Goal: Book appointment/travel/reservation

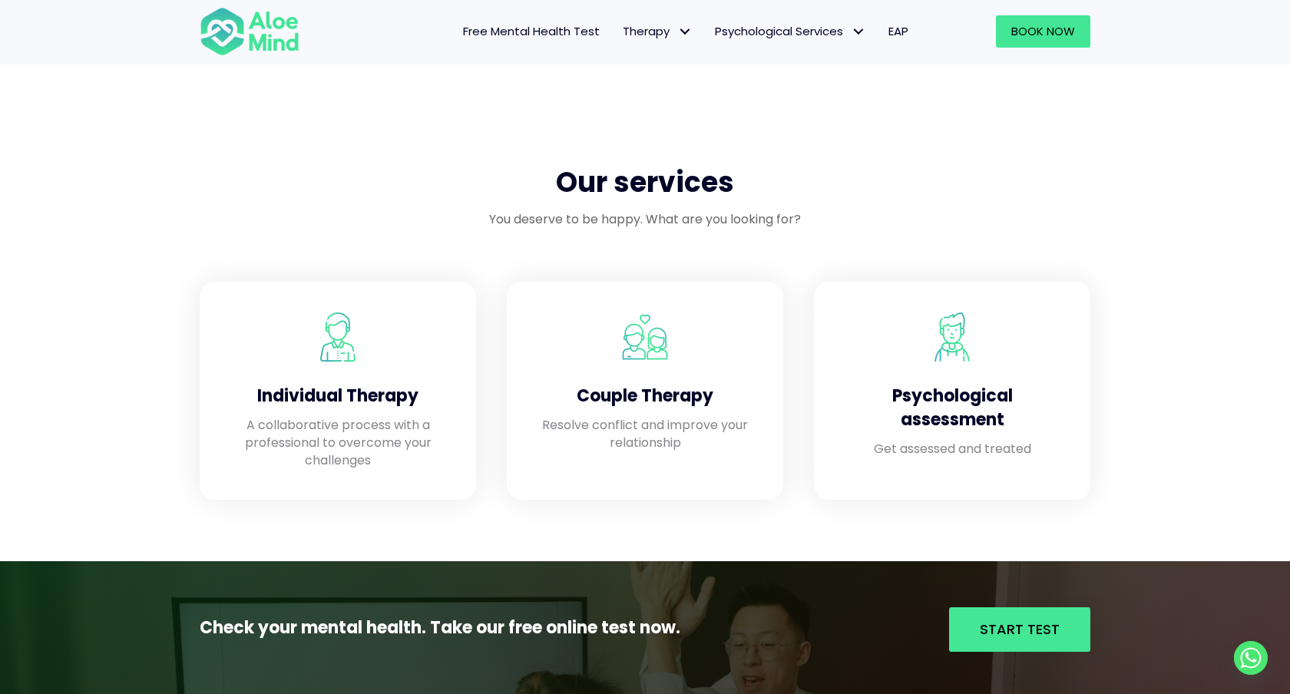
scroll to position [1292, 0]
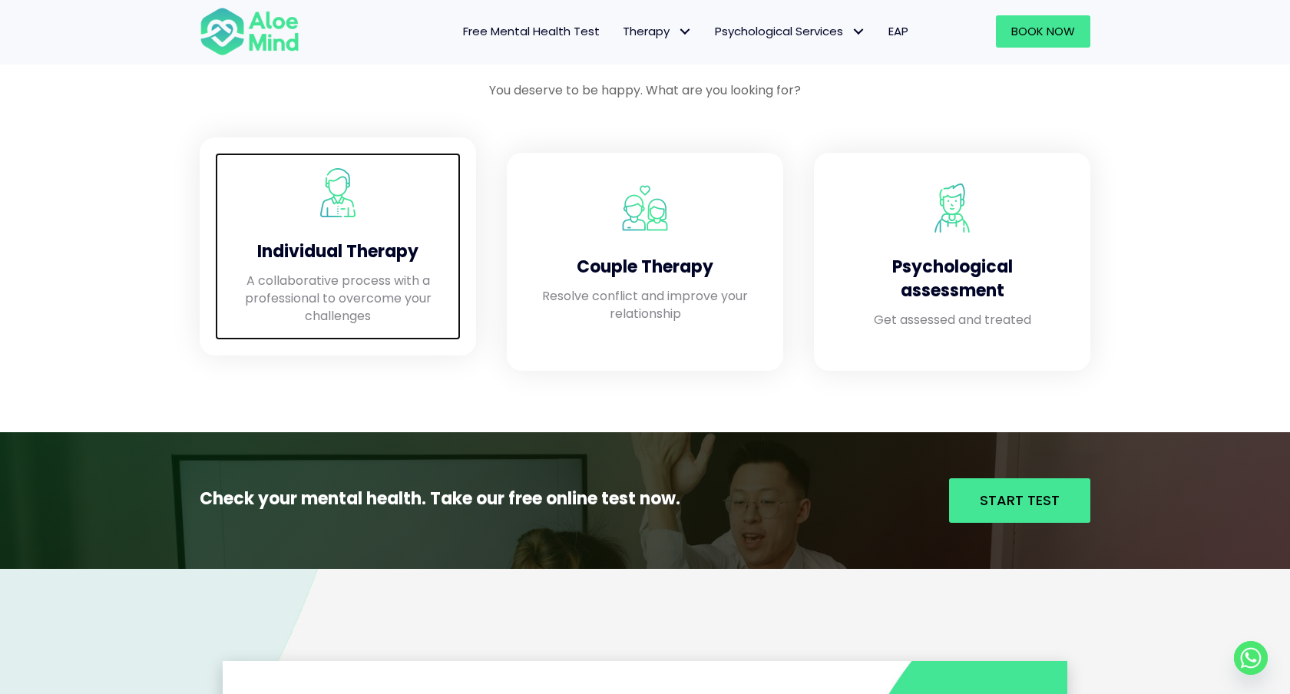
click at [405, 292] on p "A collaborative process with a professional to overcome your challenges" at bounding box center [337, 299] width 215 height 54
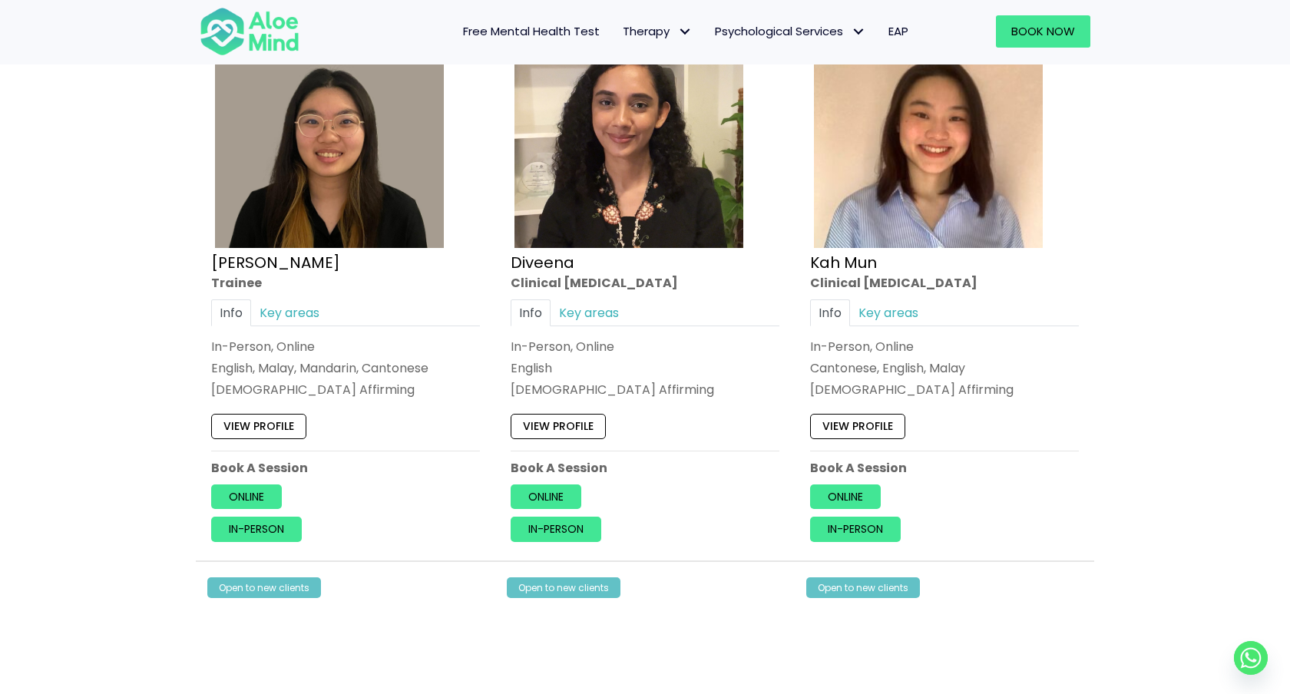
scroll to position [857, 0]
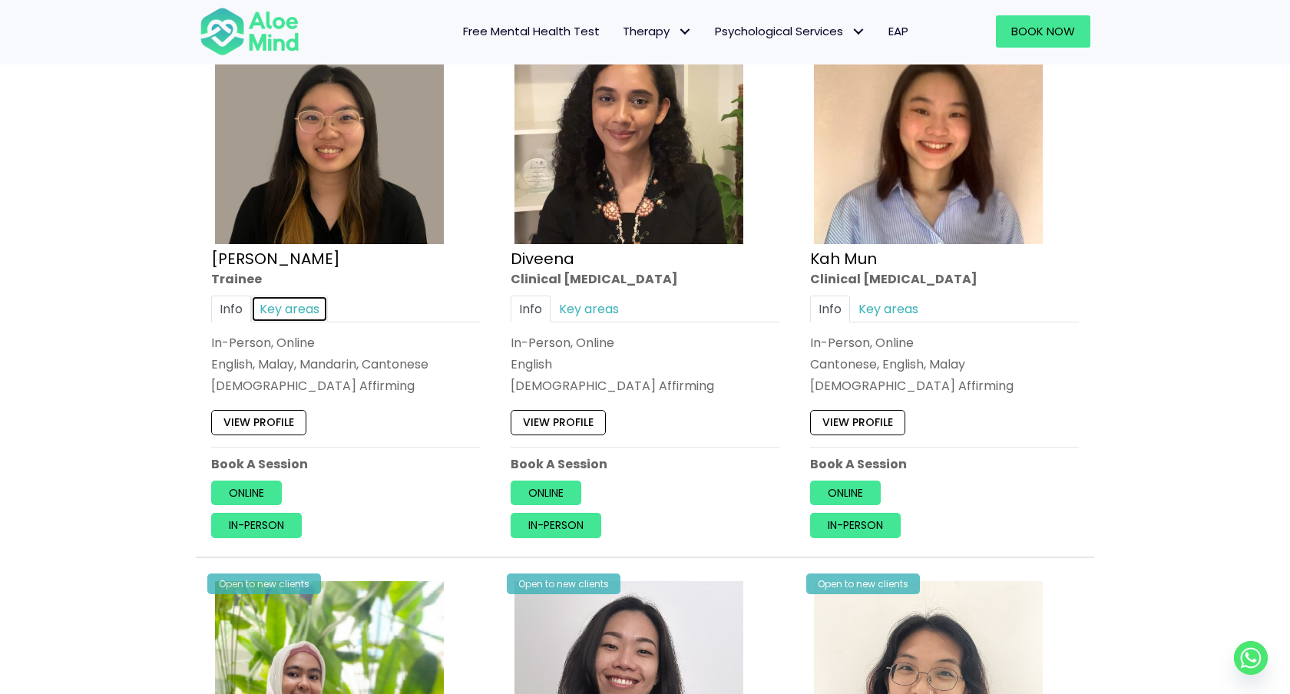
click at [291, 314] on link "Key areas" at bounding box center [289, 309] width 77 height 27
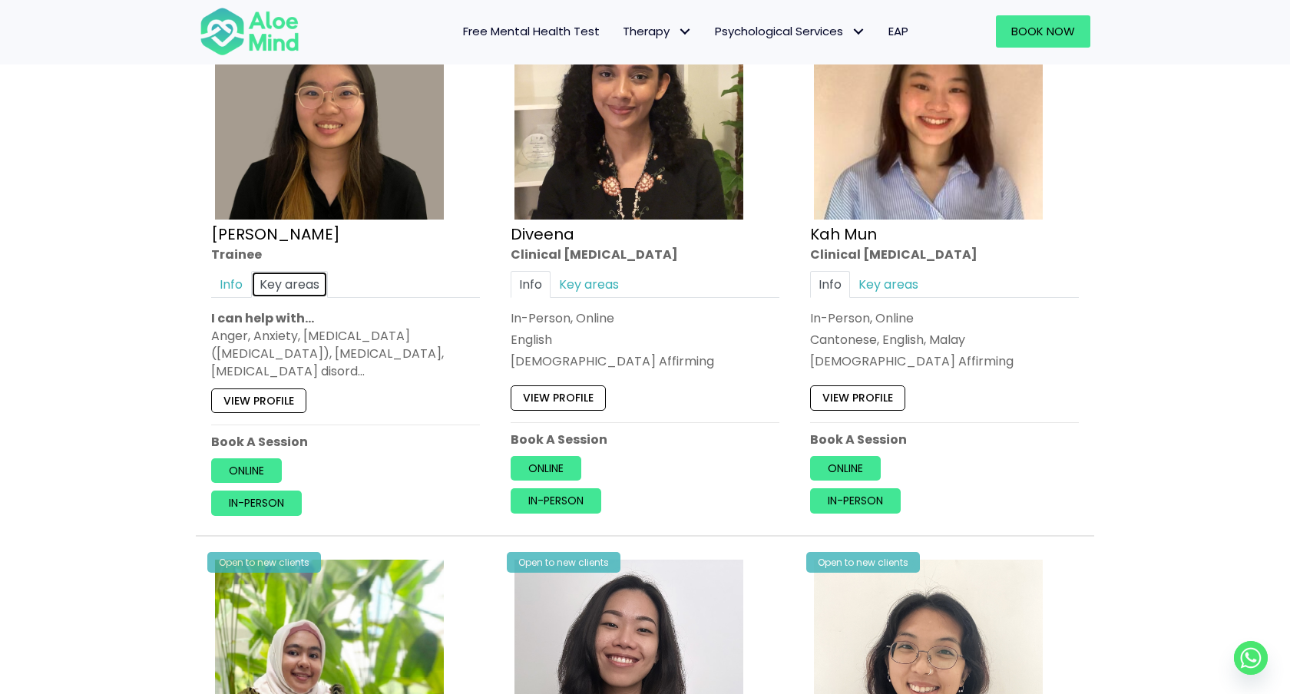
scroll to position [882, 0]
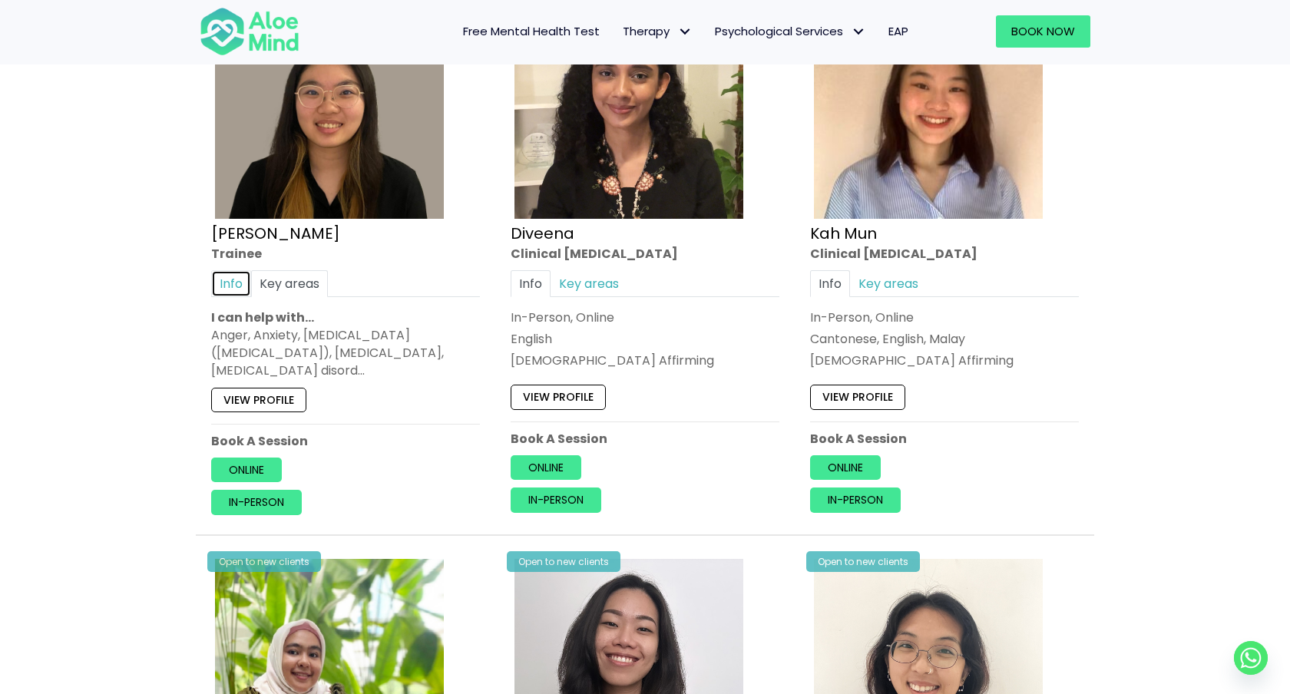
click at [246, 289] on link "Info" at bounding box center [231, 283] width 40 height 27
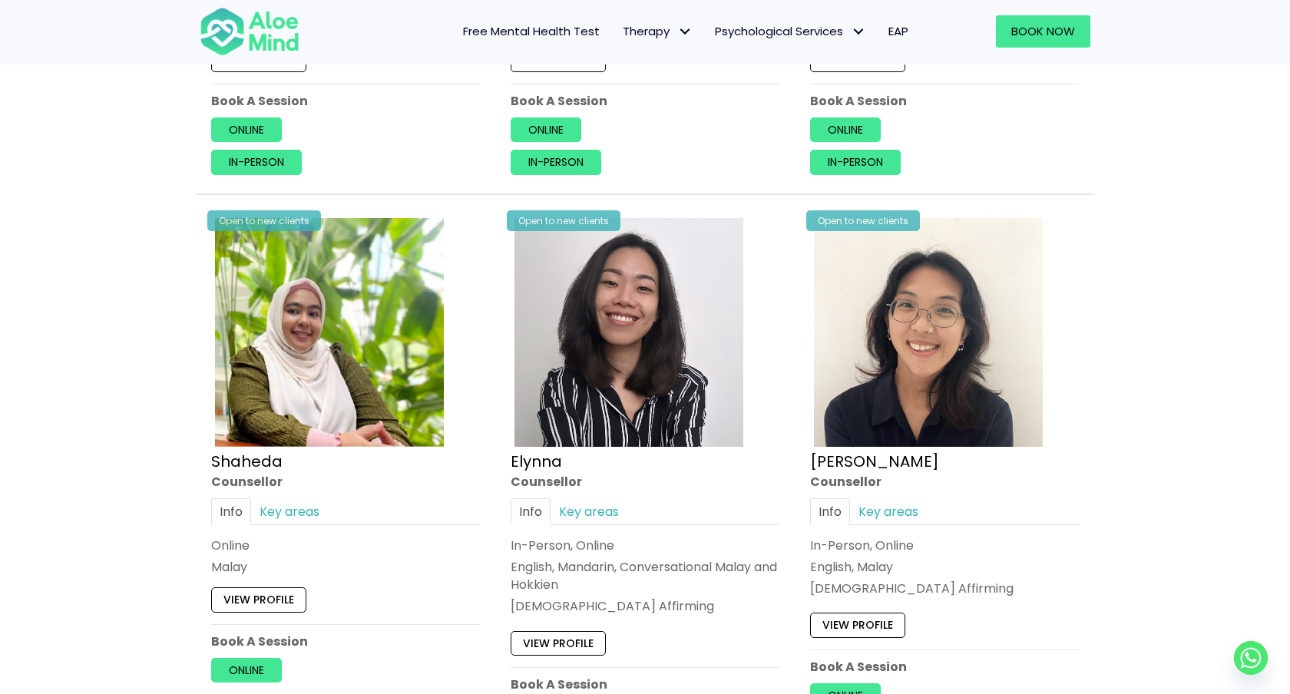
scroll to position [1235, 0]
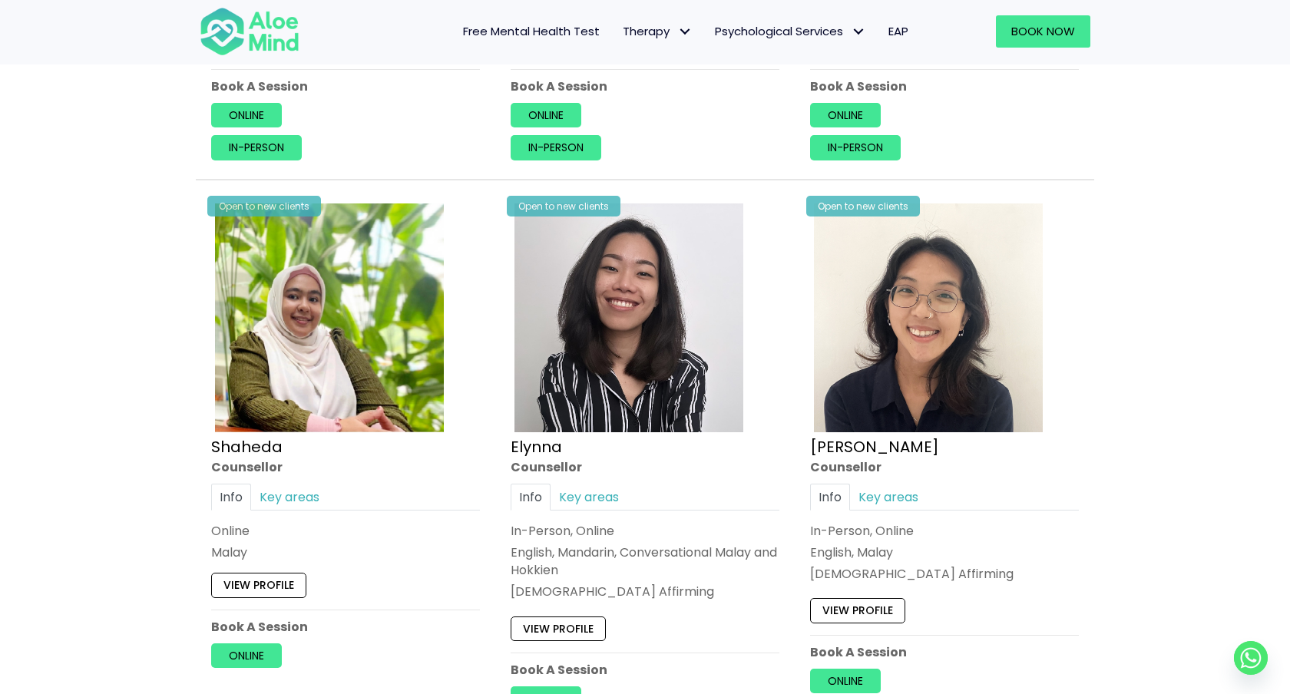
click at [587, 511] on div "Info Key areas In-Person, Online English, Mandarin, Conversational Malay and Ho…" at bounding box center [645, 542] width 269 height 117
click at [584, 500] on link "Key areas" at bounding box center [589, 497] width 77 height 27
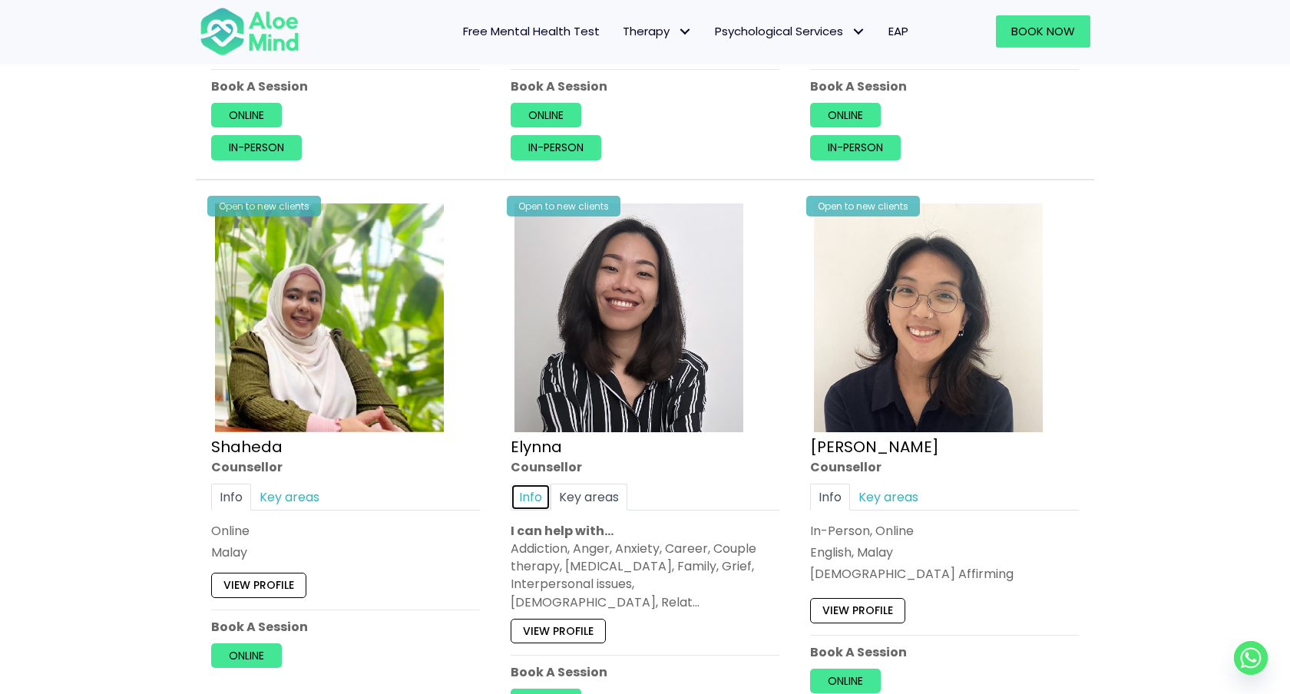
click at [534, 492] on link "Info" at bounding box center [531, 497] width 40 height 27
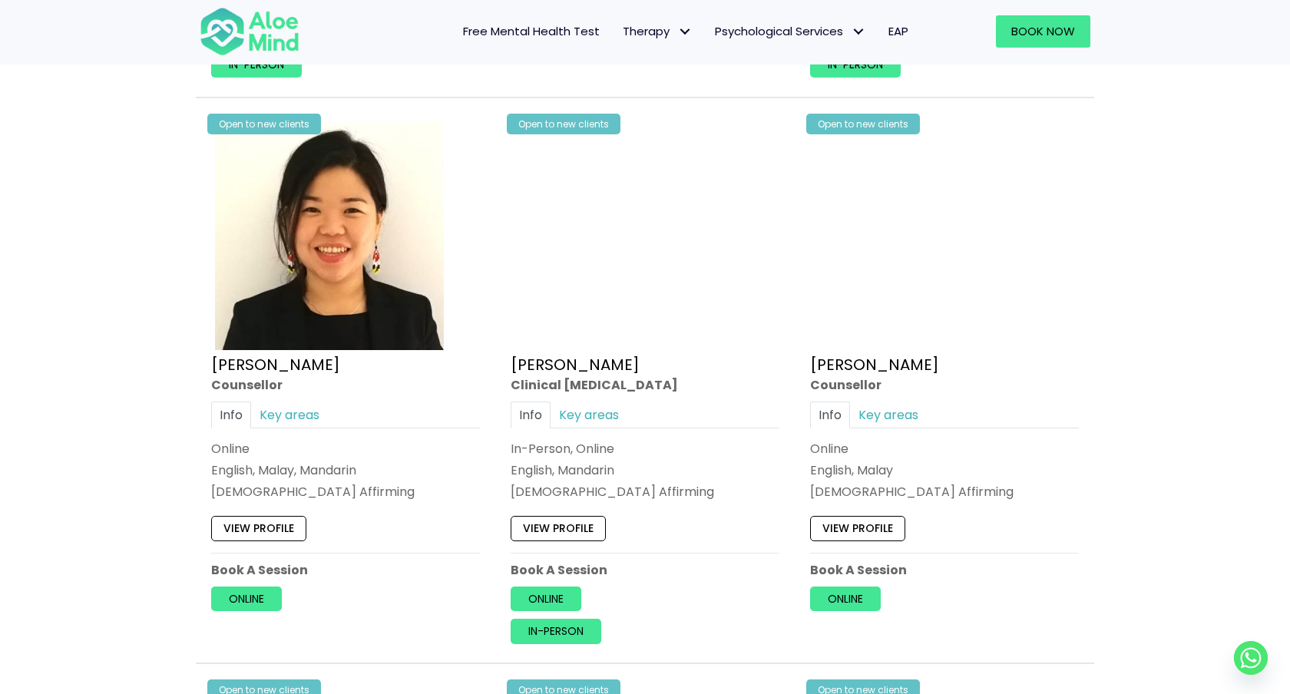
scroll to position [2429, 0]
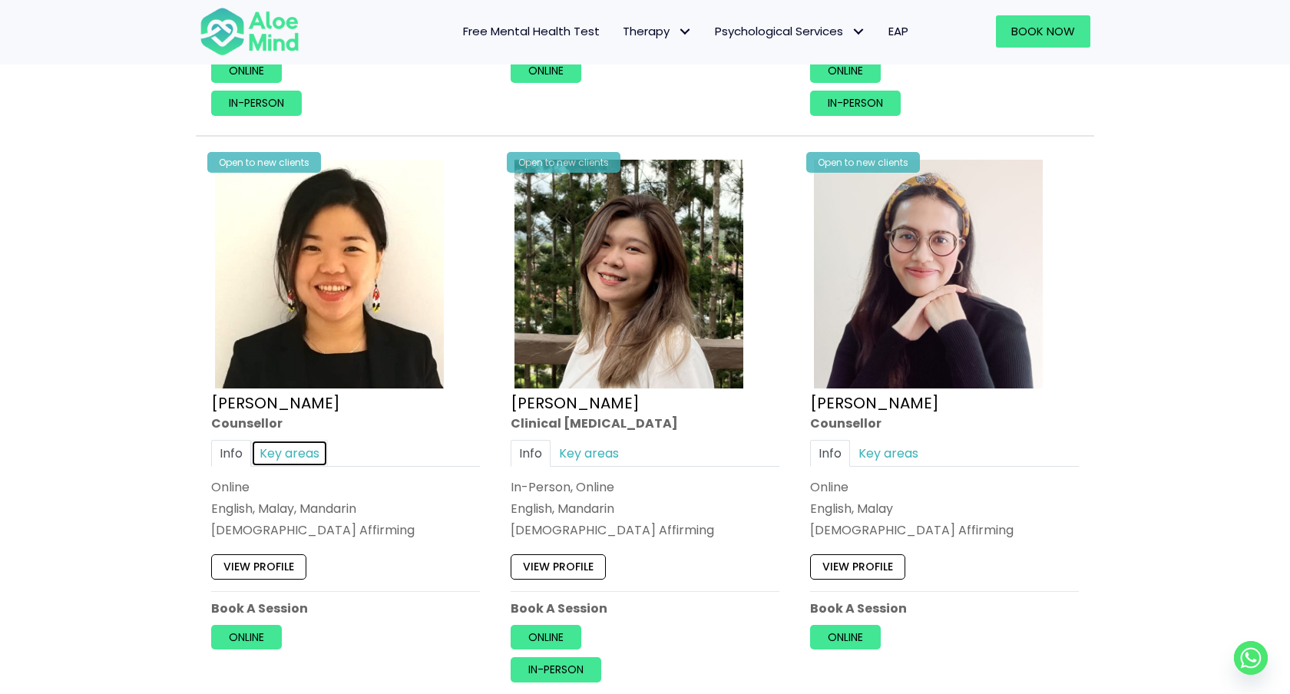
click at [283, 451] on link "Key areas" at bounding box center [289, 452] width 77 height 27
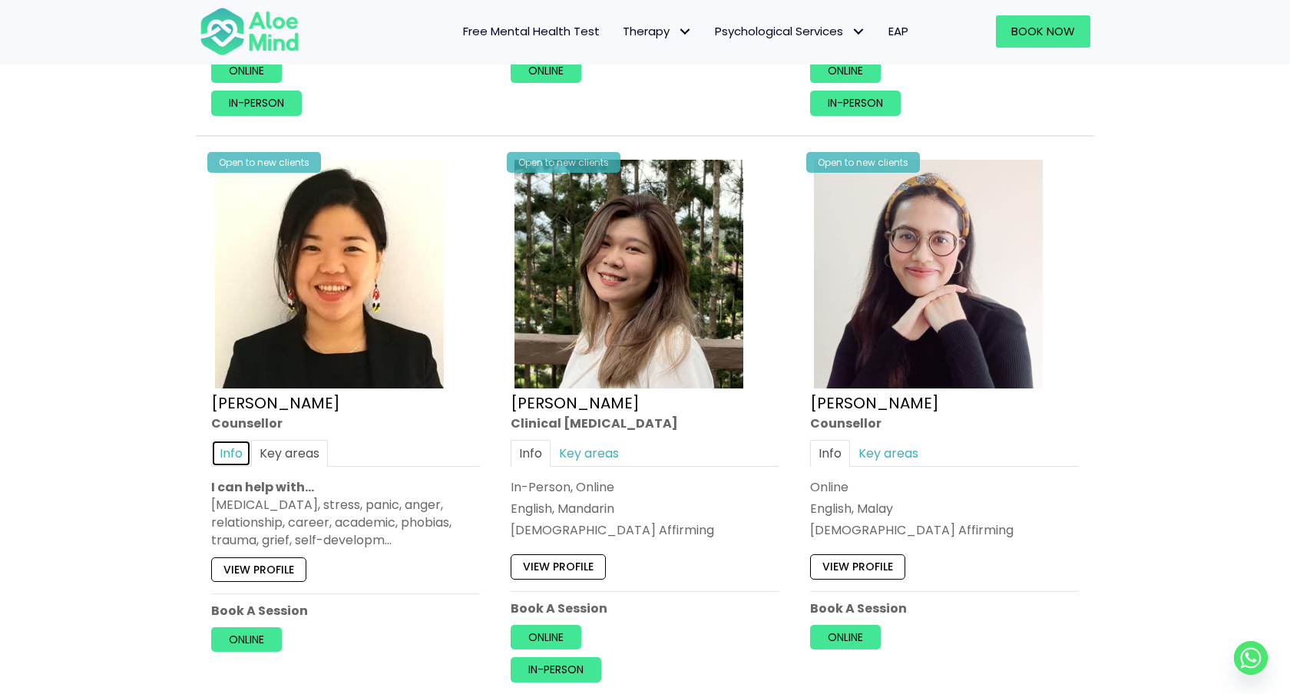
click at [240, 442] on link "Info" at bounding box center [231, 452] width 40 height 27
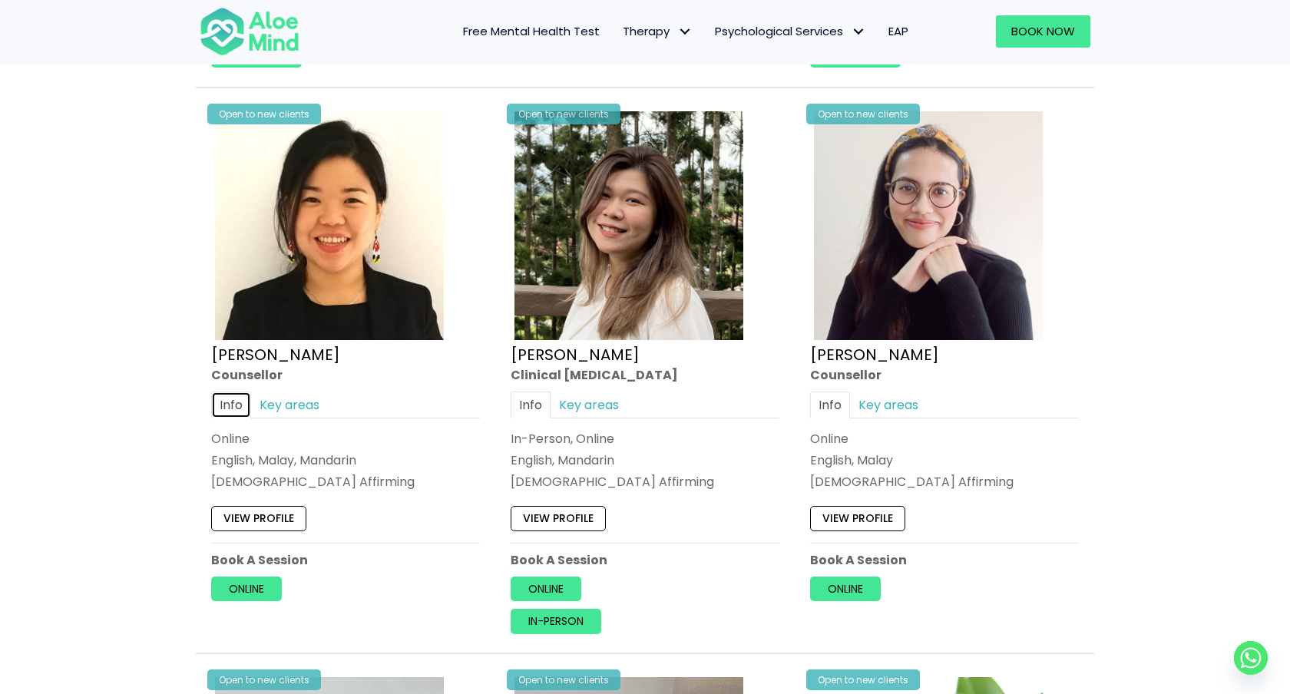
scroll to position [2515, 0]
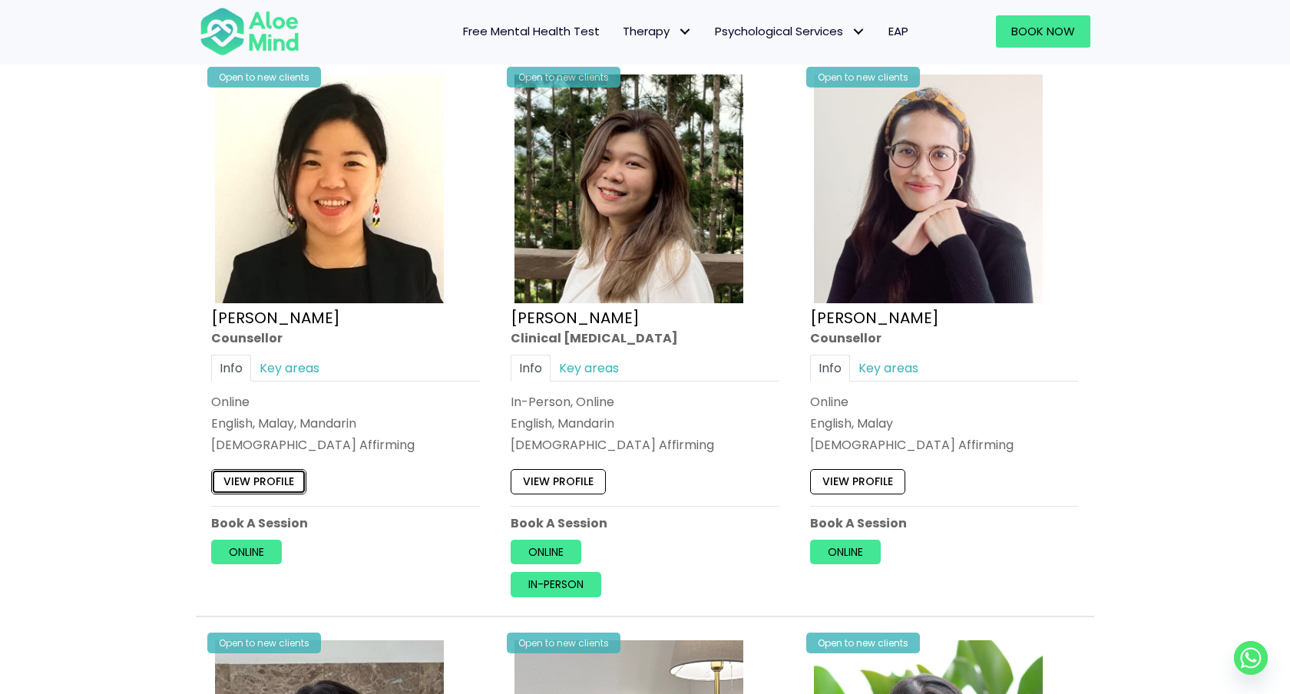
click at [266, 479] on link "View profile" at bounding box center [258, 481] width 95 height 25
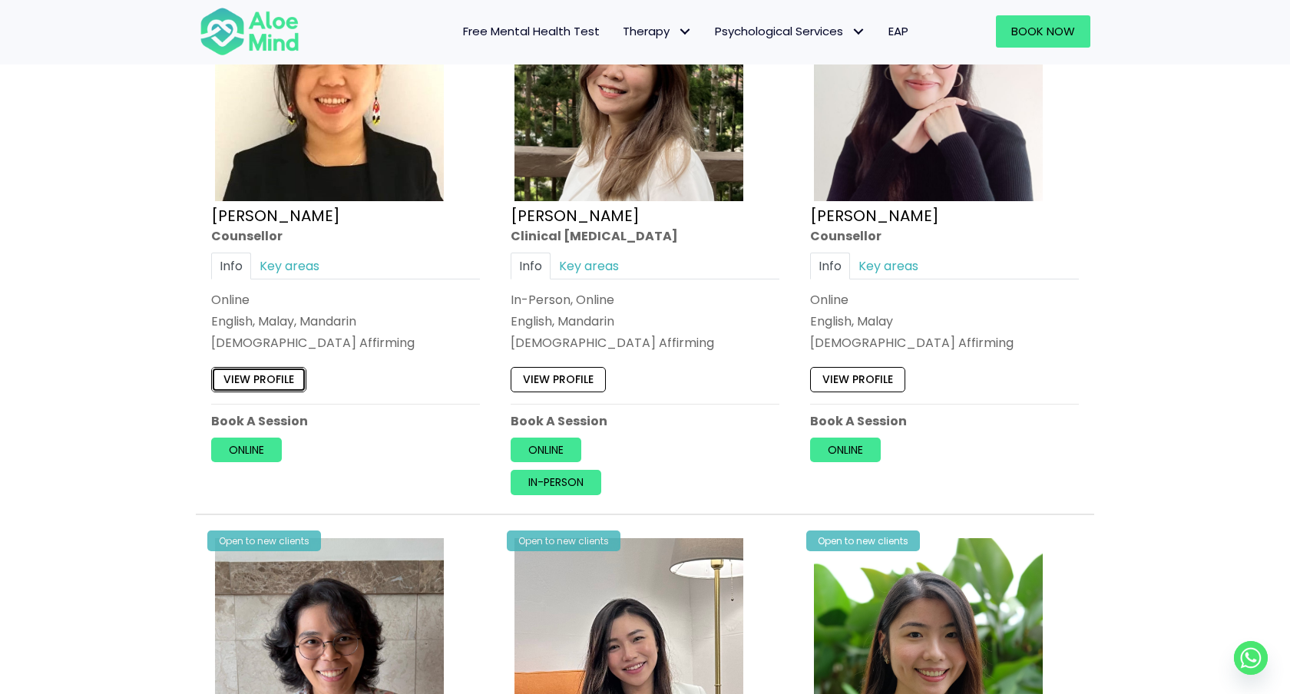
scroll to position [2664, 0]
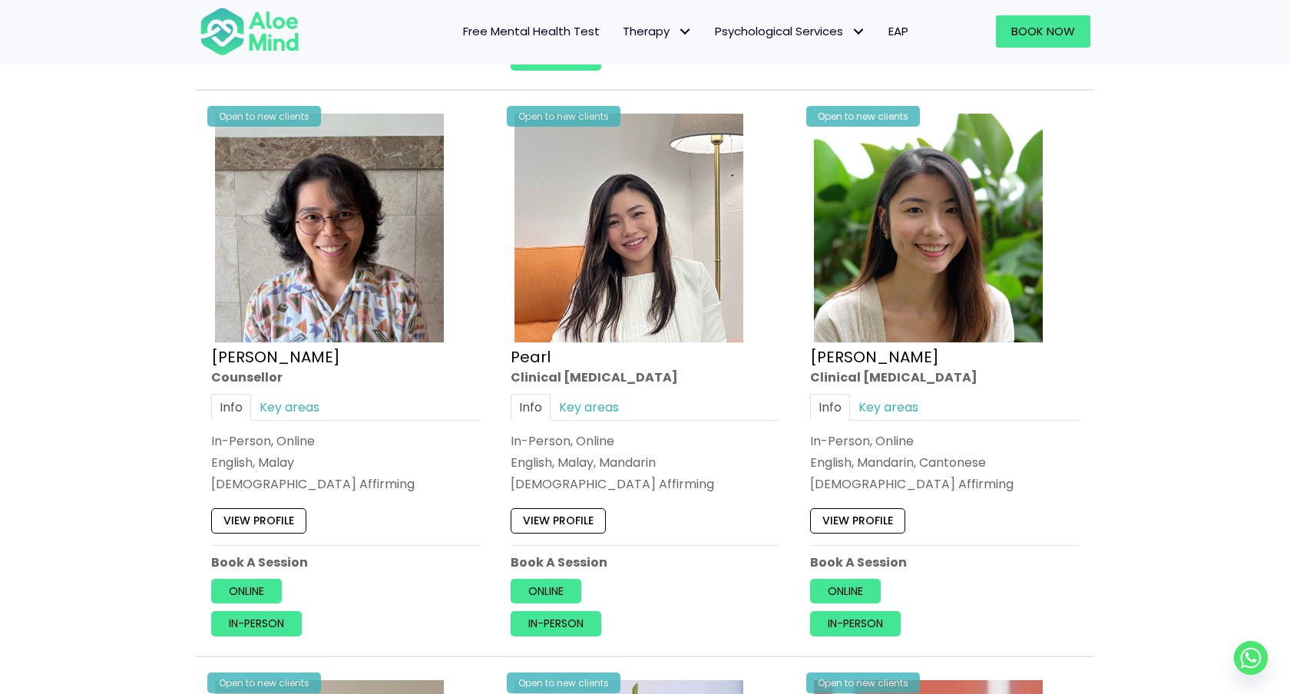
scroll to position [3056, 0]
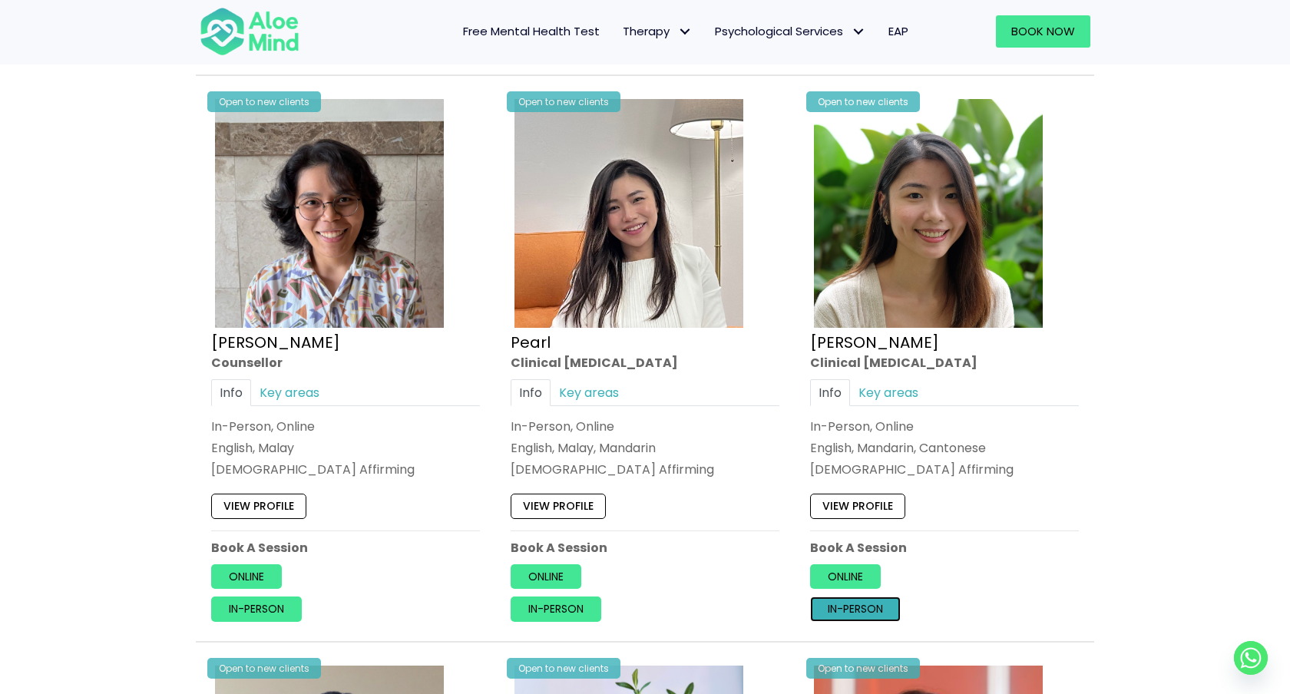
click at [865, 608] on link "In-person" at bounding box center [855, 609] width 91 height 25
click at [1126, 321] on div "Book a session Search Therapy with Licensed Professionals Discover professional…" at bounding box center [645, 576] width 1290 height 7095
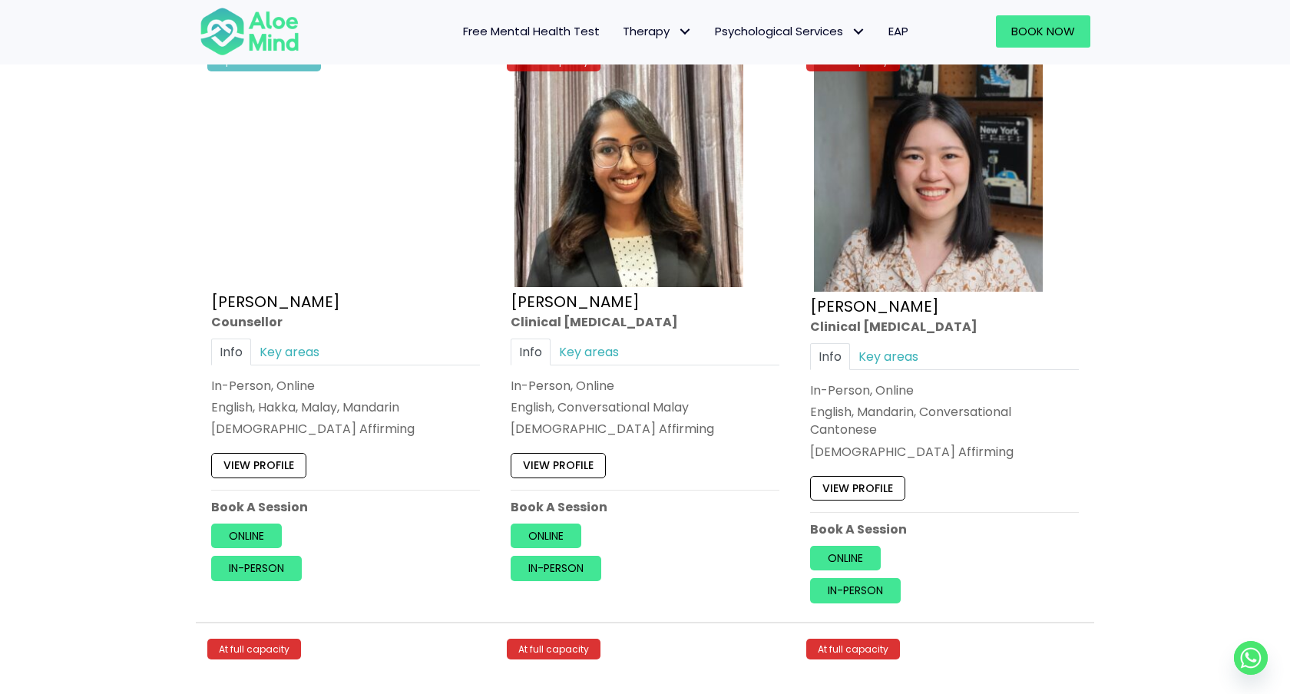
scroll to position [4811, 0]
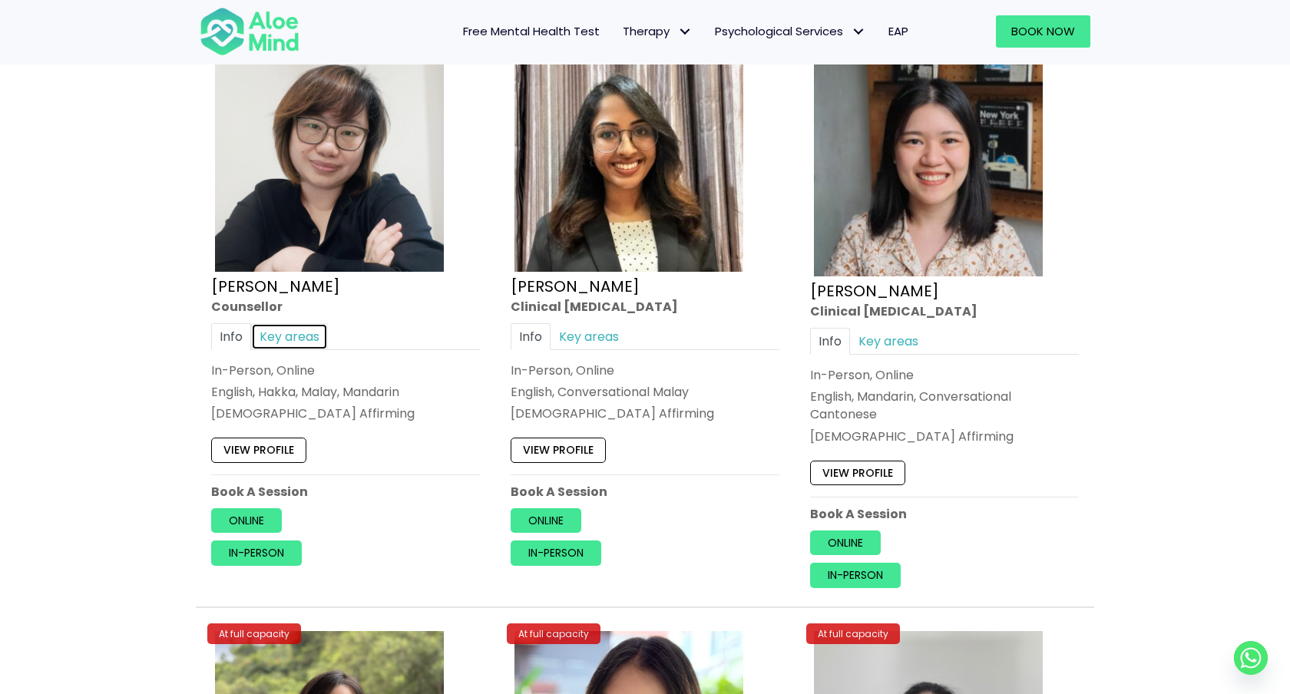
click at [296, 343] on link "Key areas" at bounding box center [289, 335] width 77 height 27
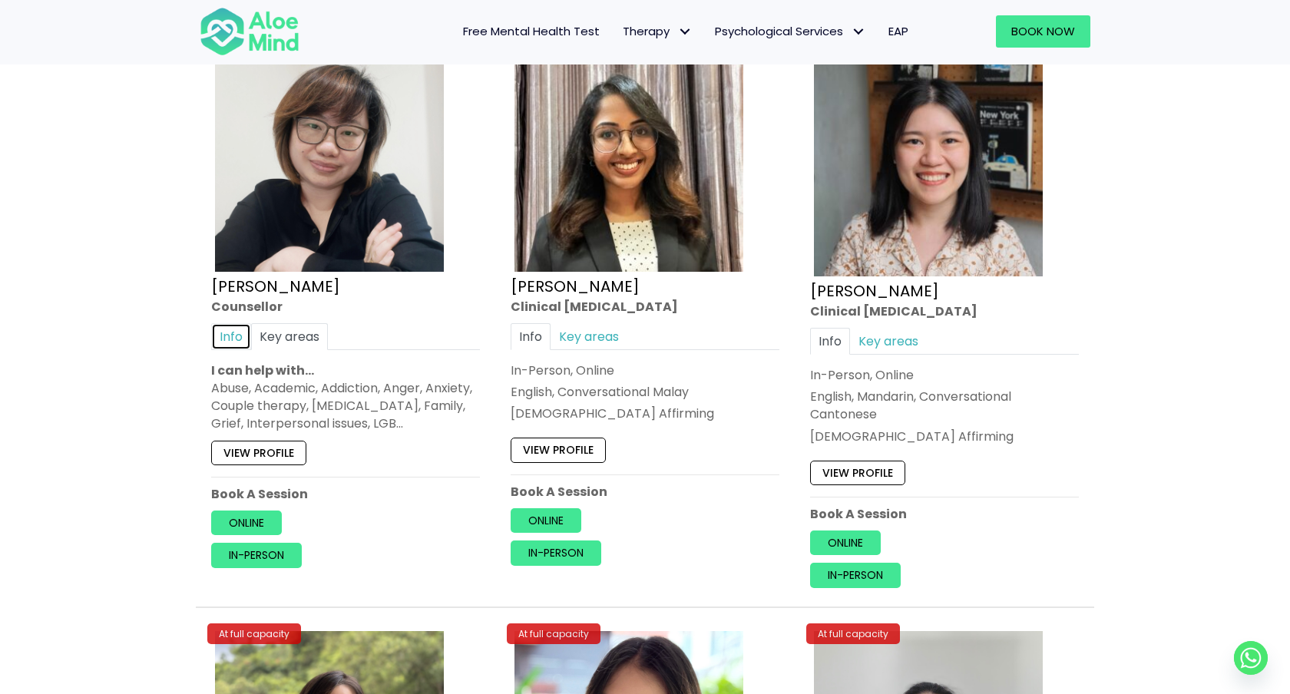
click at [222, 330] on link "Info" at bounding box center [231, 335] width 40 height 27
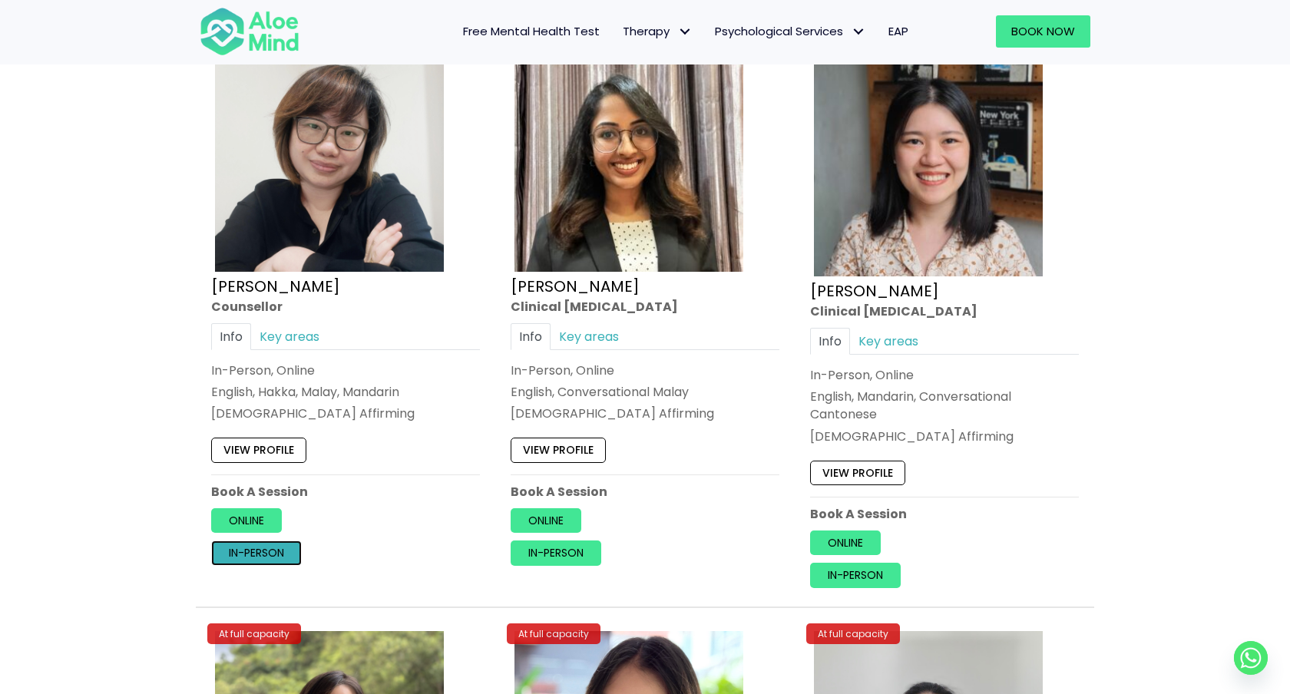
click at [258, 549] on link "In-person" at bounding box center [256, 553] width 91 height 25
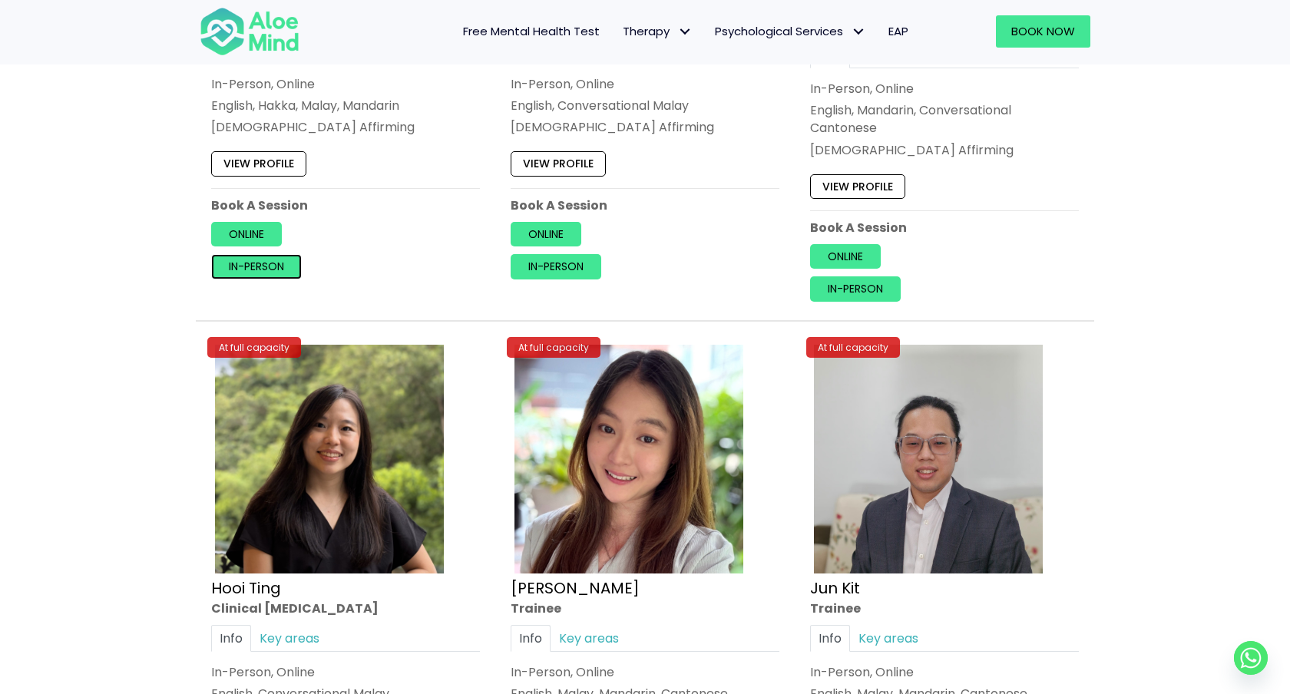
scroll to position [5343, 0]
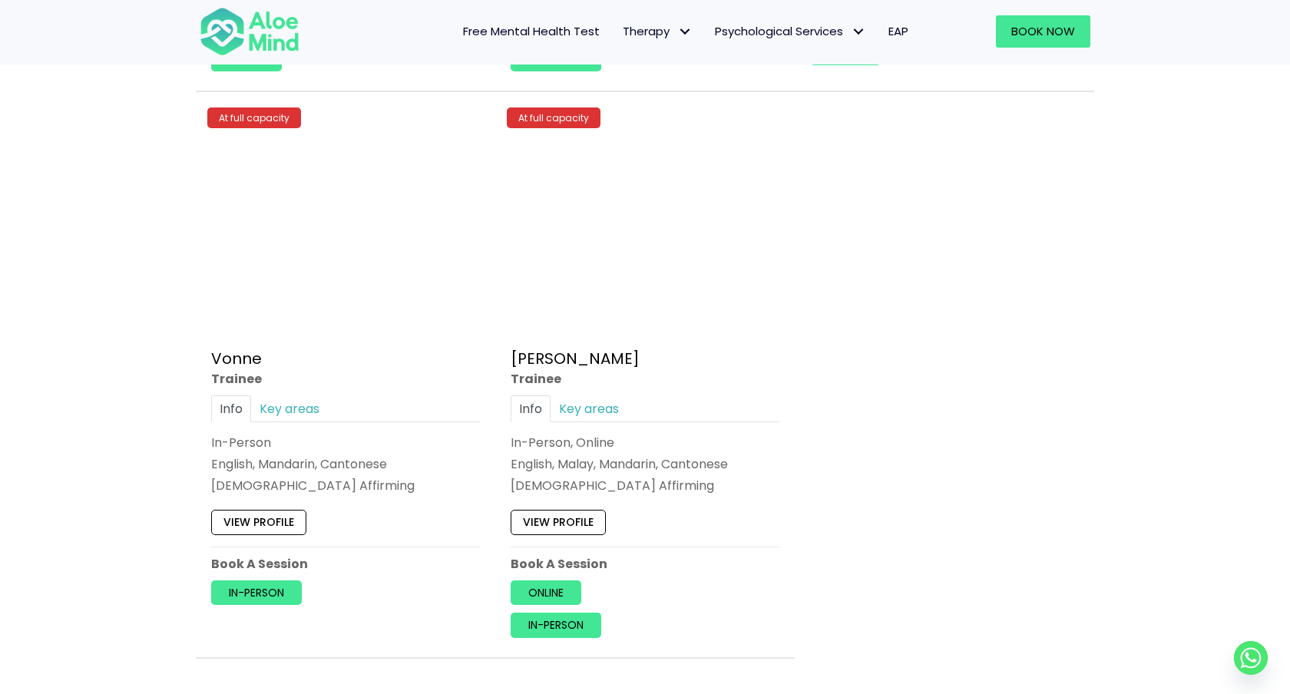
scroll to position [6450, 0]
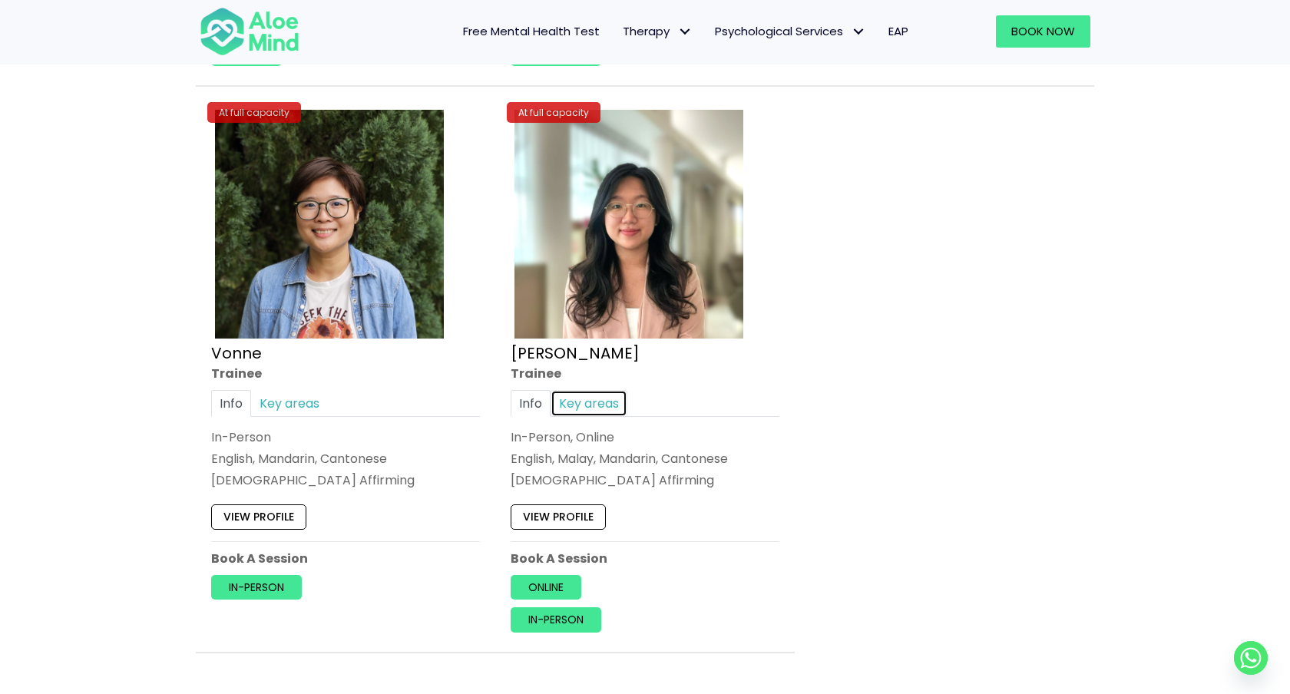
click at [591, 398] on link "Key areas" at bounding box center [589, 403] width 77 height 27
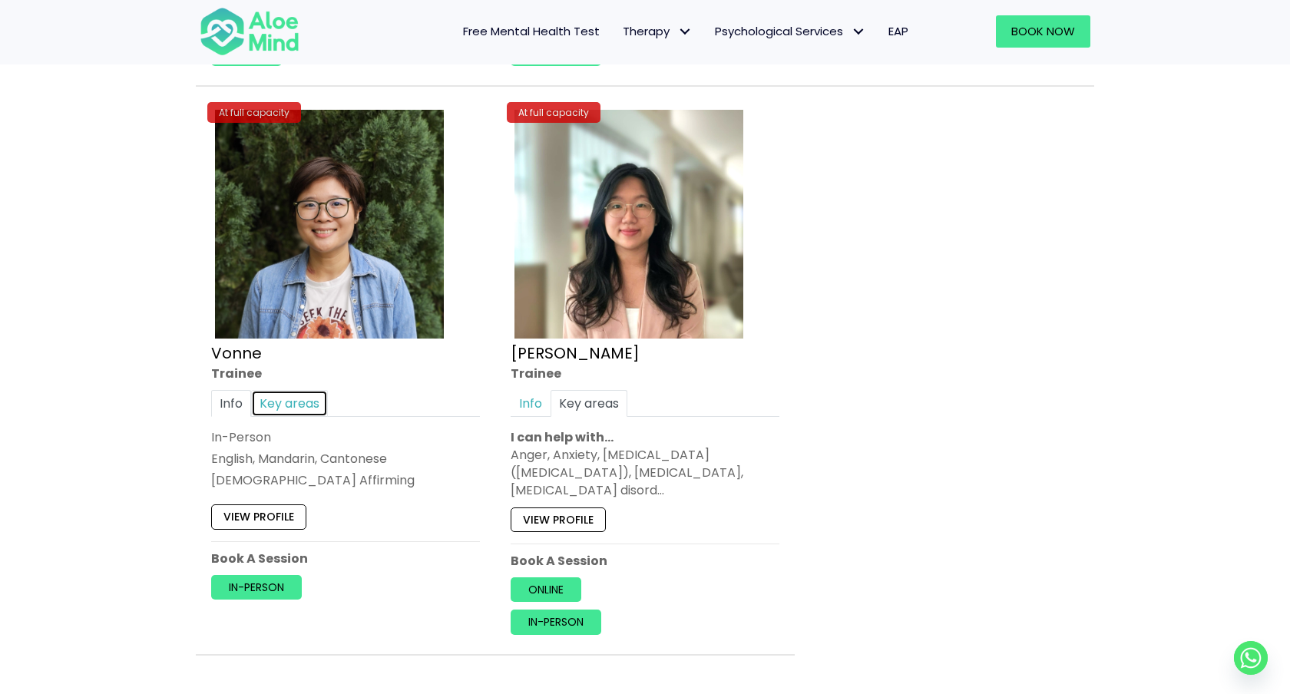
click at [313, 408] on link "Key areas" at bounding box center [289, 403] width 77 height 27
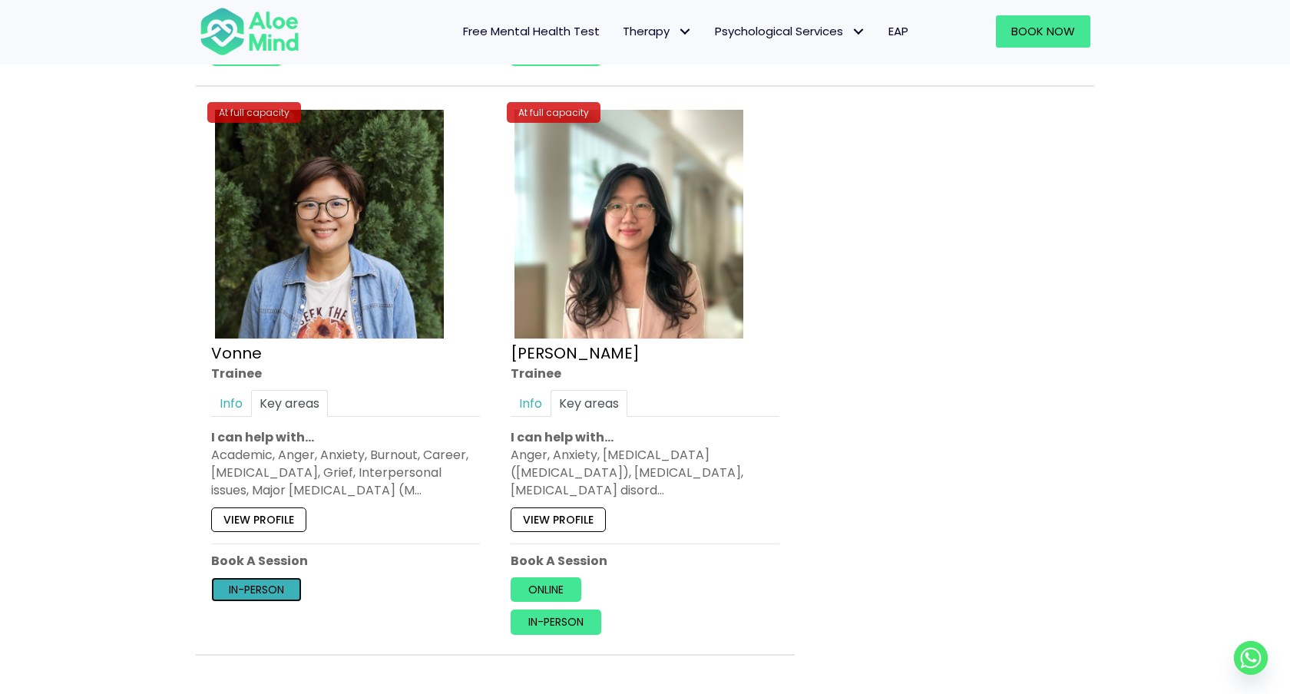
click at [265, 588] on link "In-person" at bounding box center [256, 589] width 91 height 25
click at [267, 520] on link "View profile" at bounding box center [258, 520] width 95 height 25
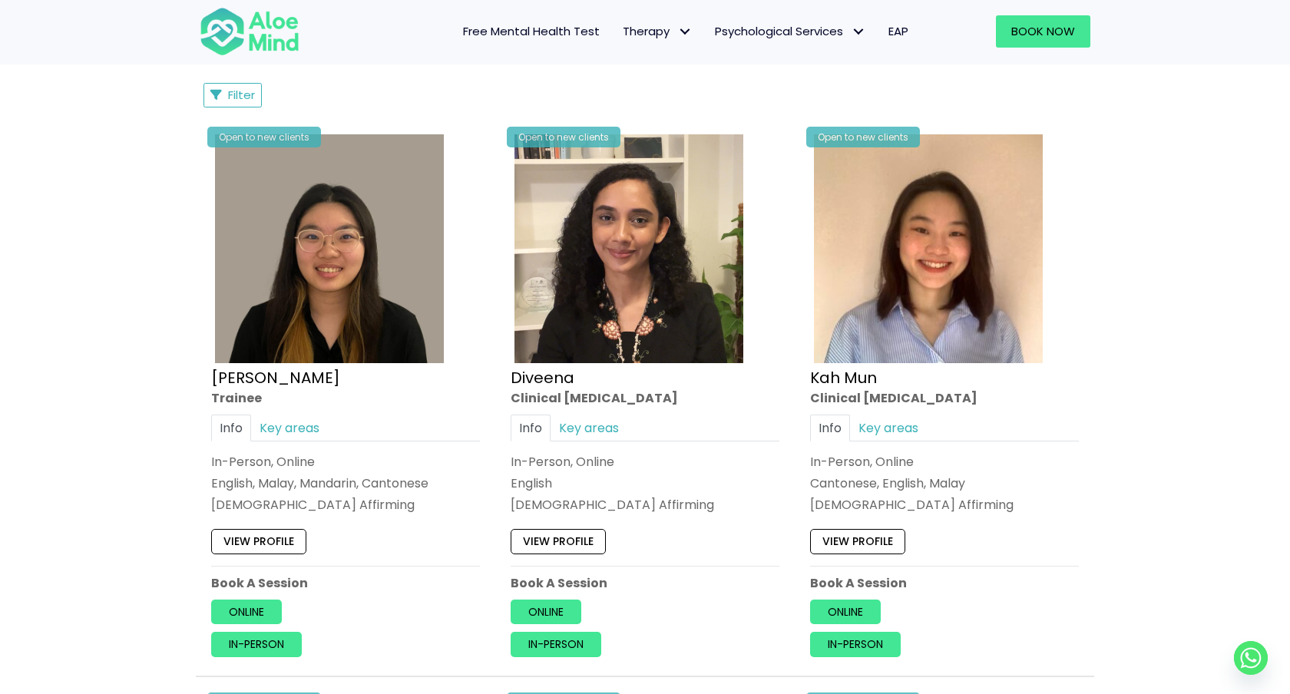
scroll to position [0, 0]
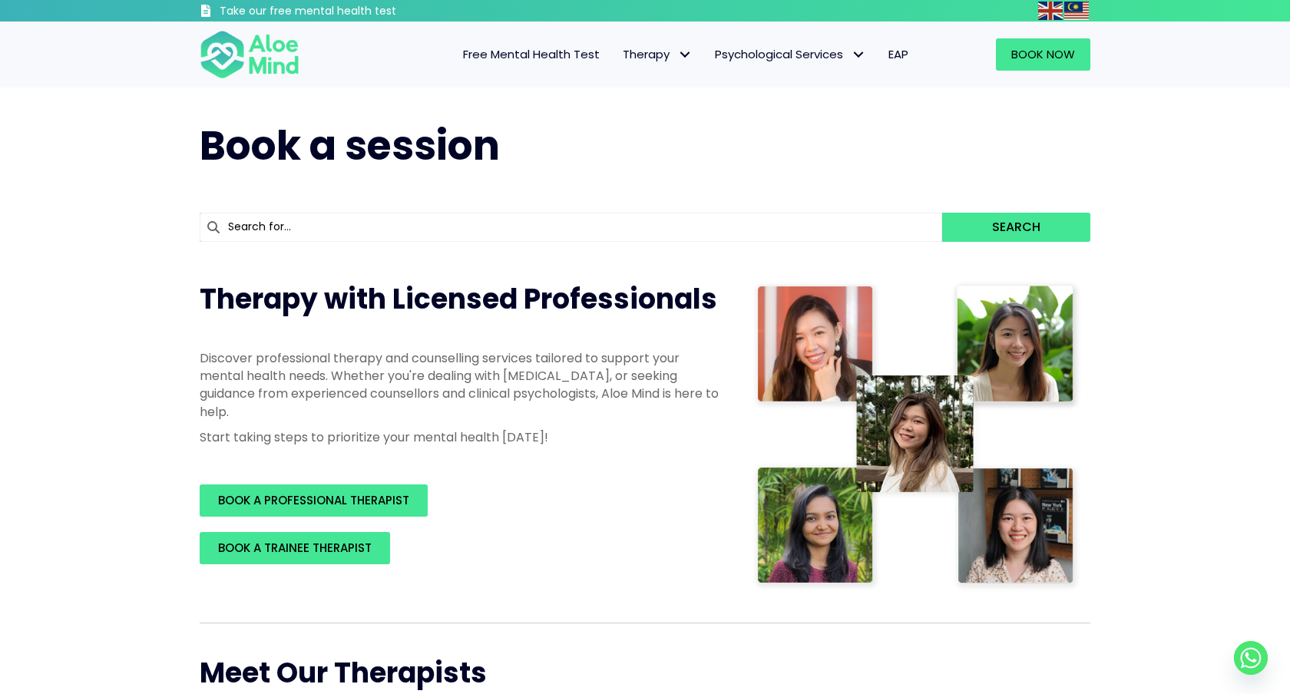
click at [491, 48] on span "Free Mental Health Test" at bounding box center [531, 54] width 137 height 16
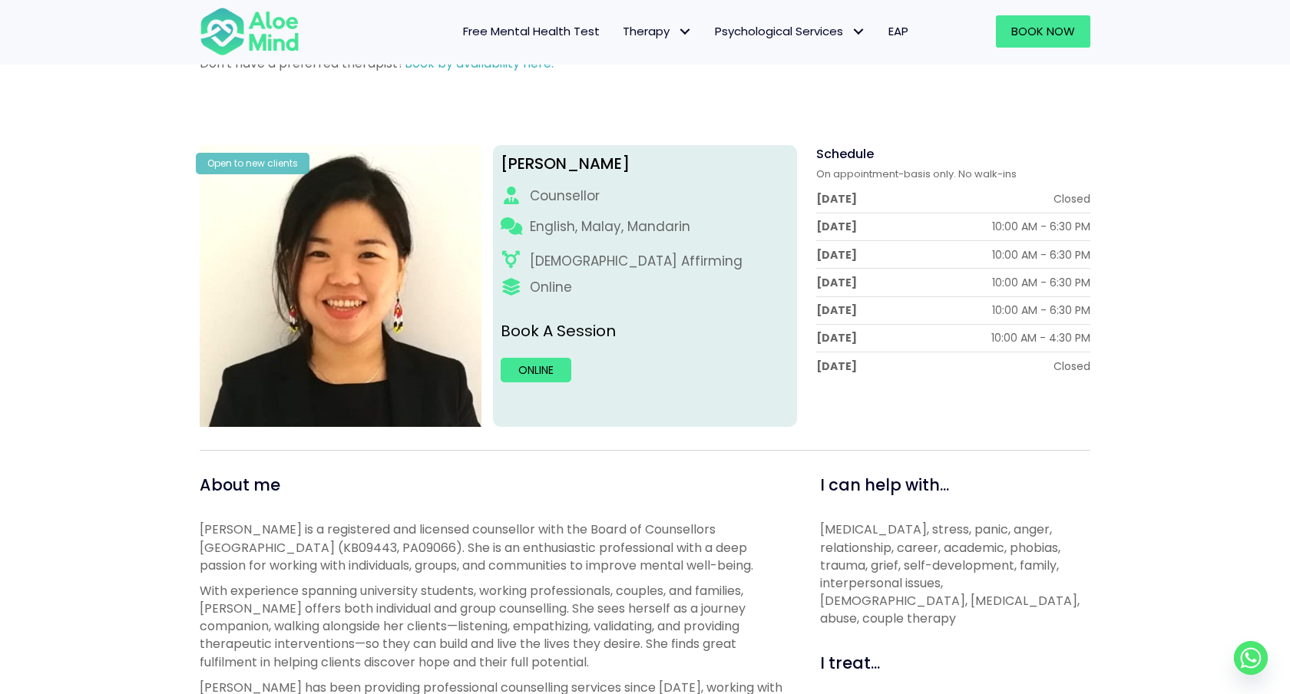
scroll to position [134, 0]
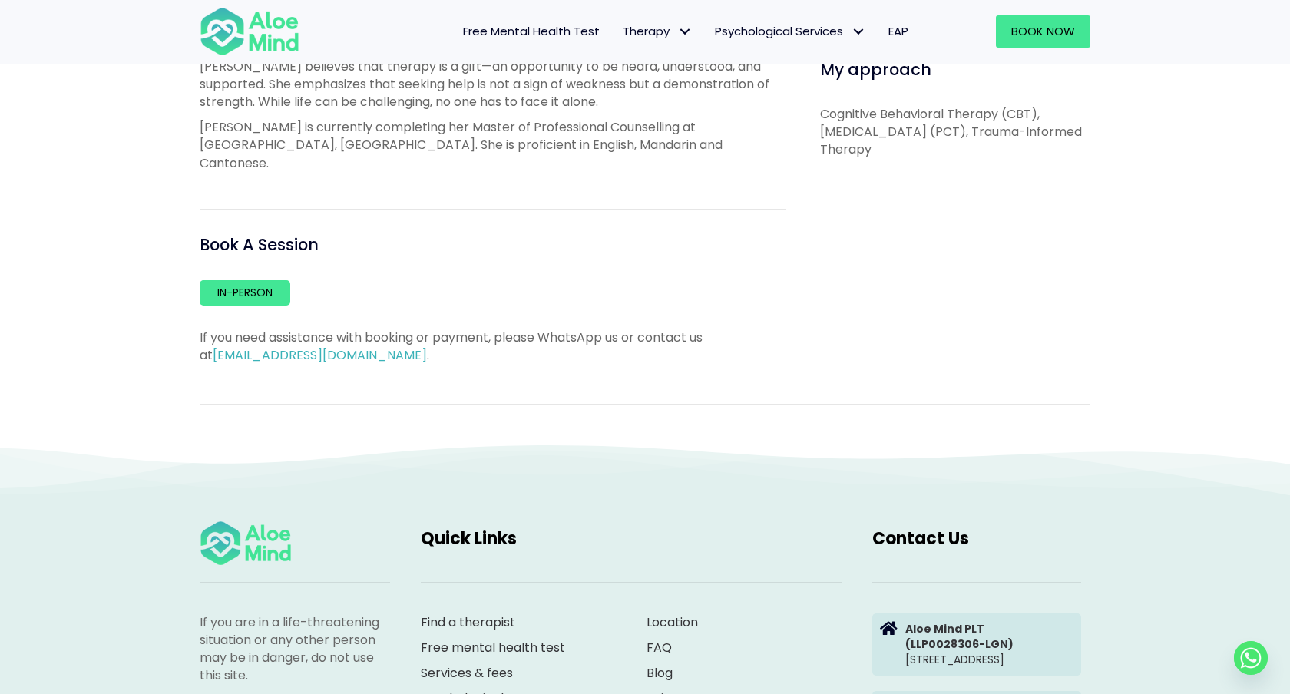
scroll to position [564, 0]
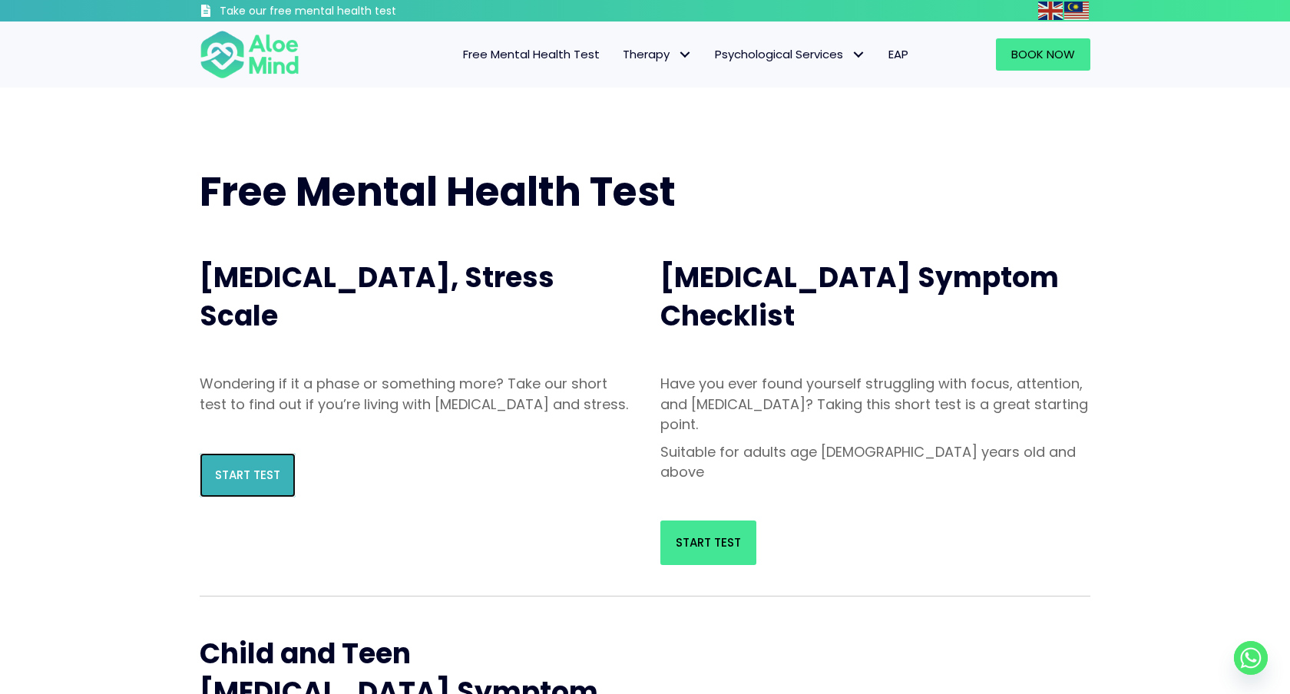
click at [254, 483] on span "Start Test" at bounding box center [247, 475] width 65 height 16
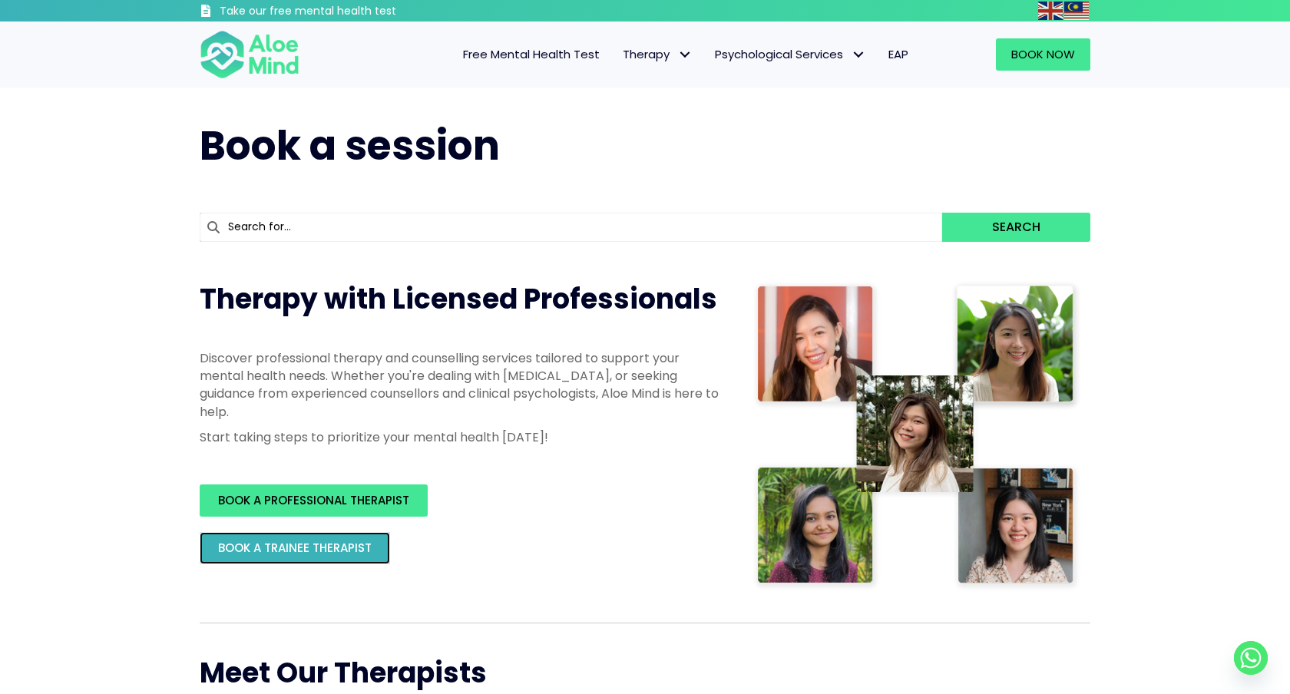
click at [341, 549] on span "BOOK A TRAINEE THERAPIST" at bounding box center [295, 548] width 154 height 16
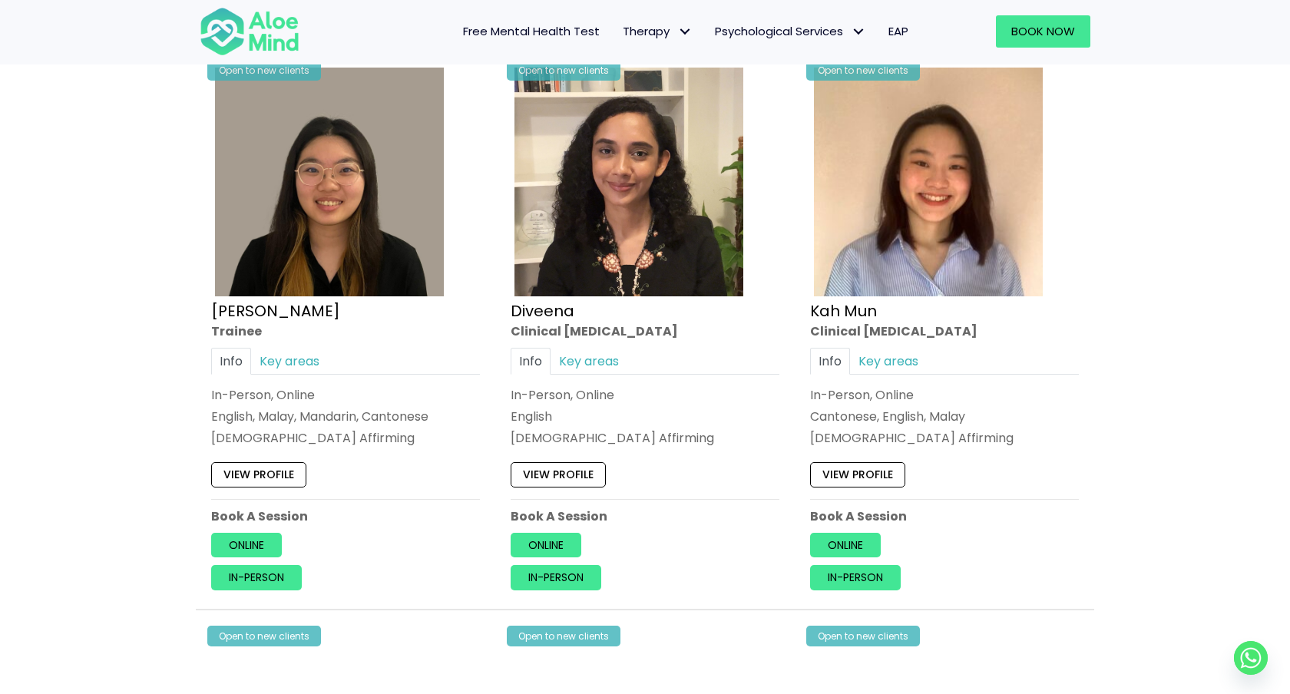
scroll to position [780, 0]
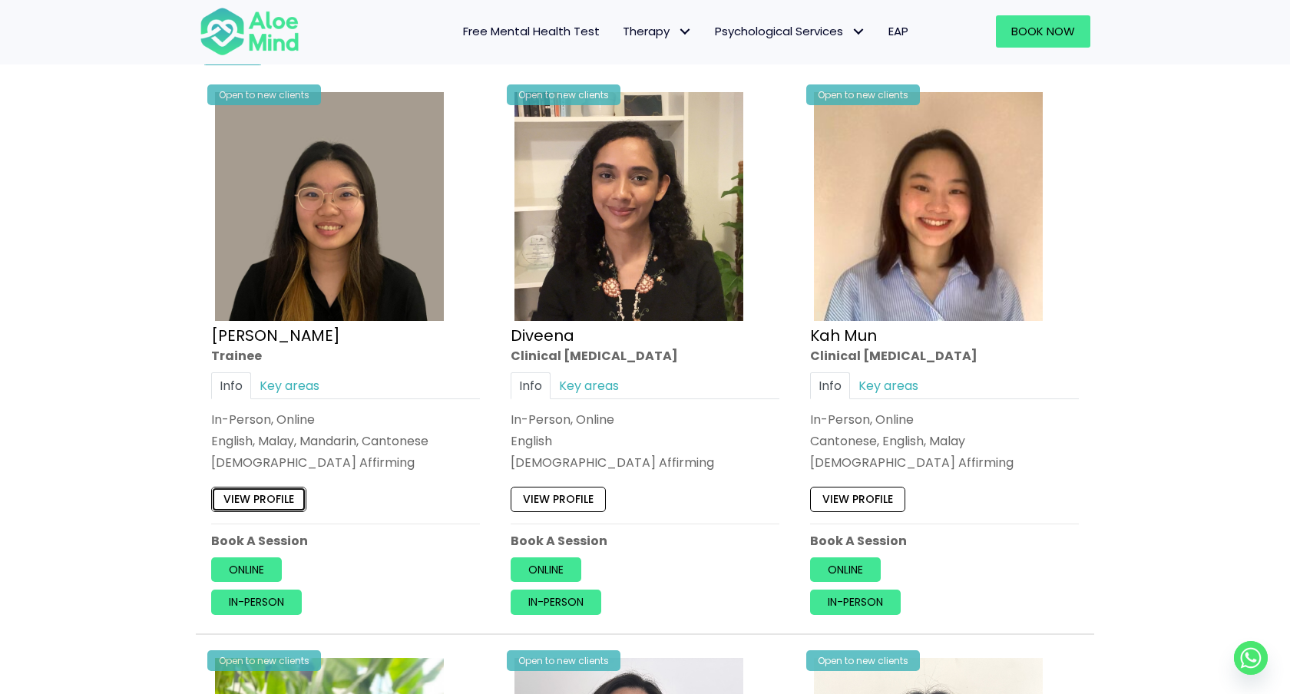
click at [260, 494] on link "View profile" at bounding box center [258, 499] width 95 height 25
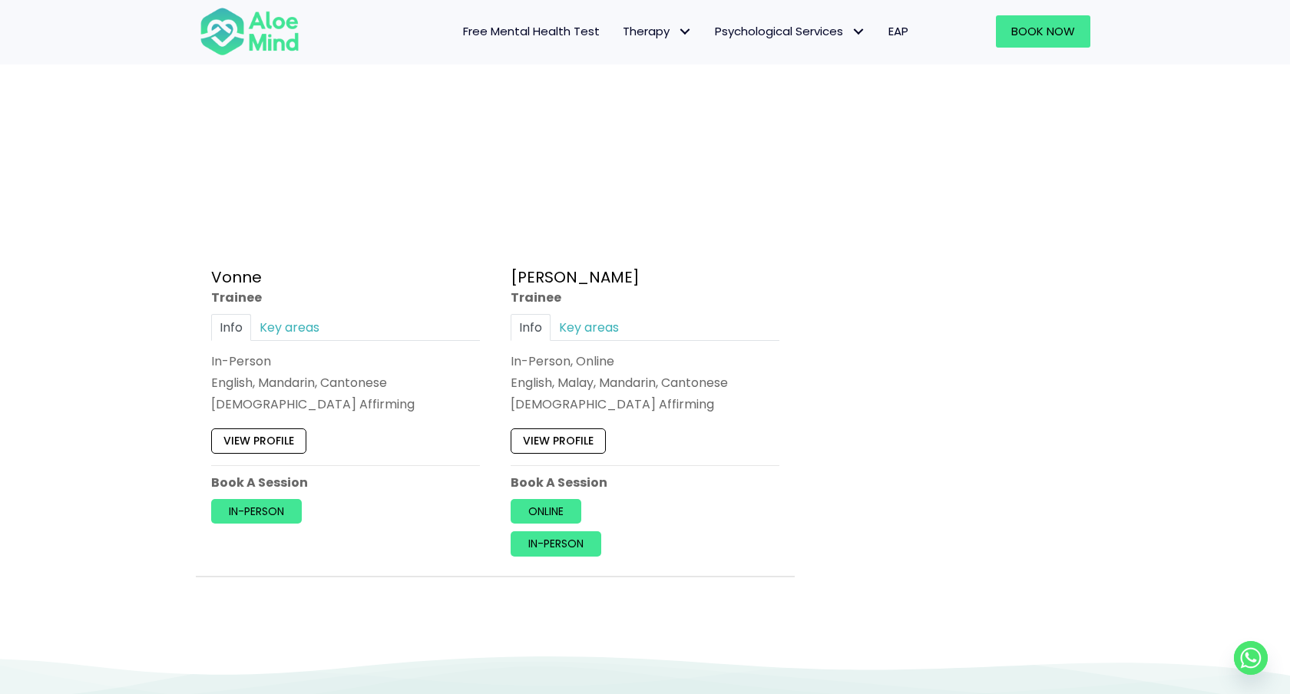
scroll to position [6487, 0]
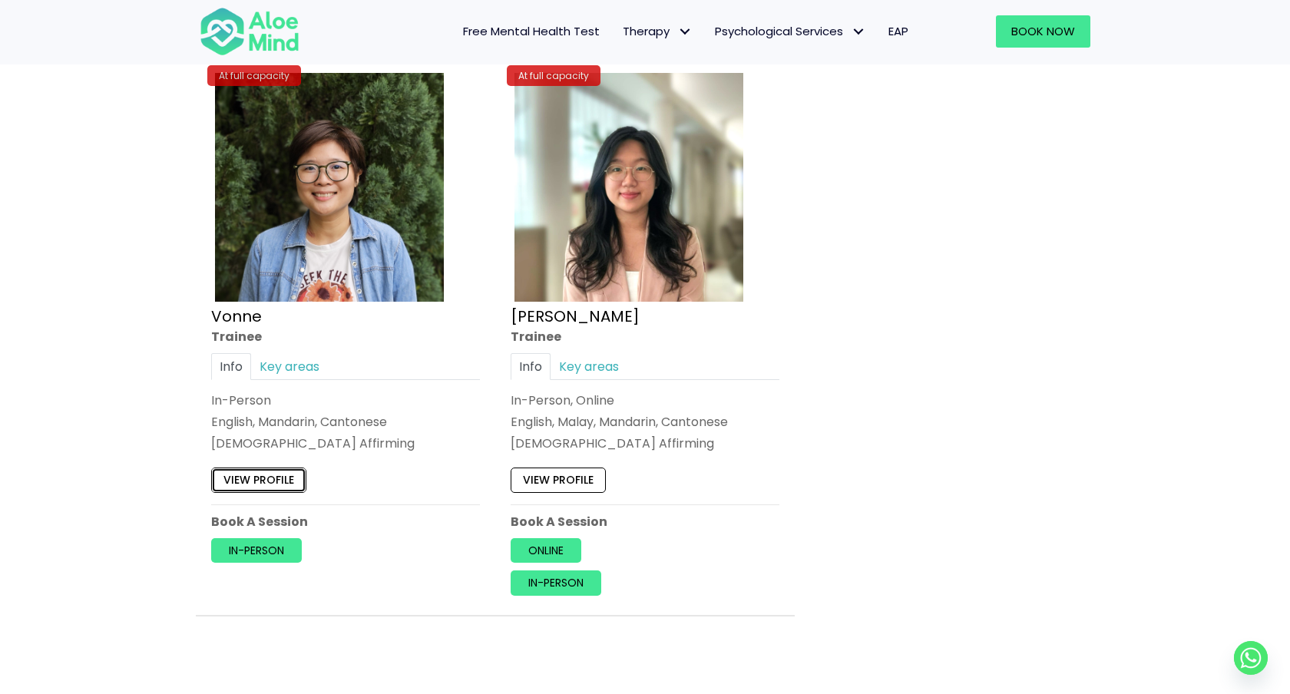
click at [275, 482] on link "View profile" at bounding box center [258, 480] width 95 height 25
click at [258, 555] on link "In-person" at bounding box center [256, 550] width 91 height 25
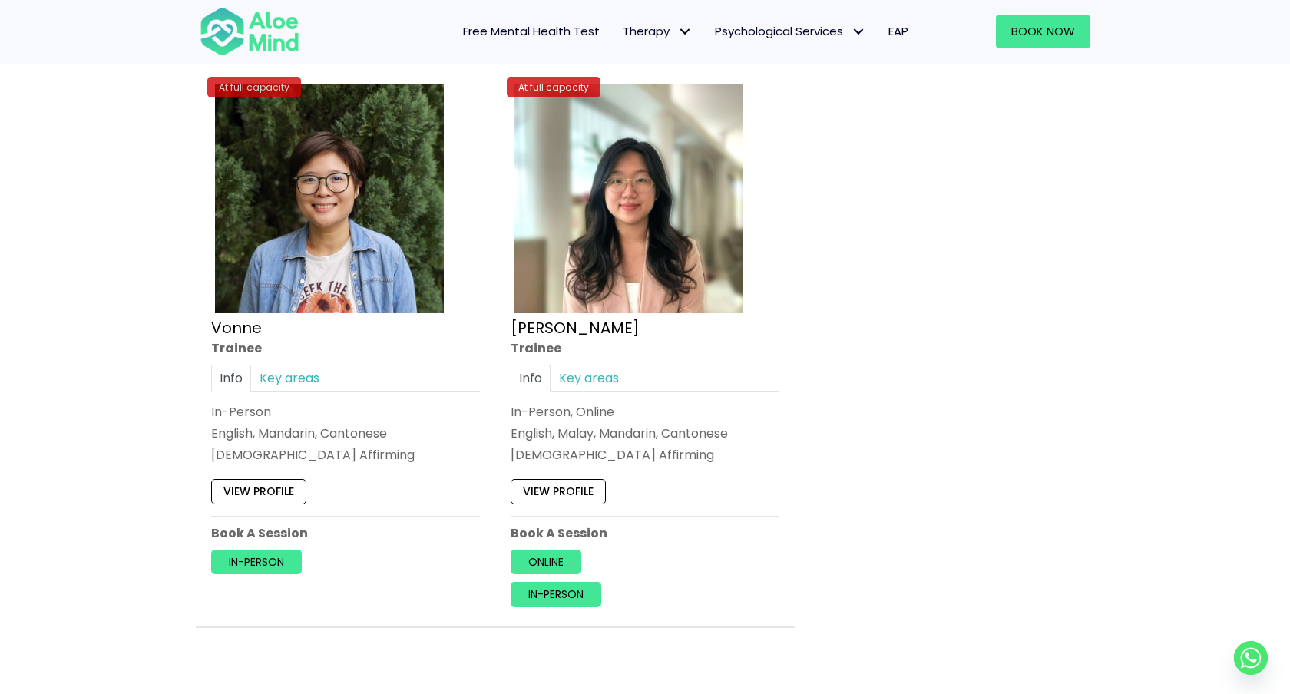
scroll to position [6475, 0]
click at [557, 498] on link "View profile" at bounding box center [558, 493] width 95 height 25
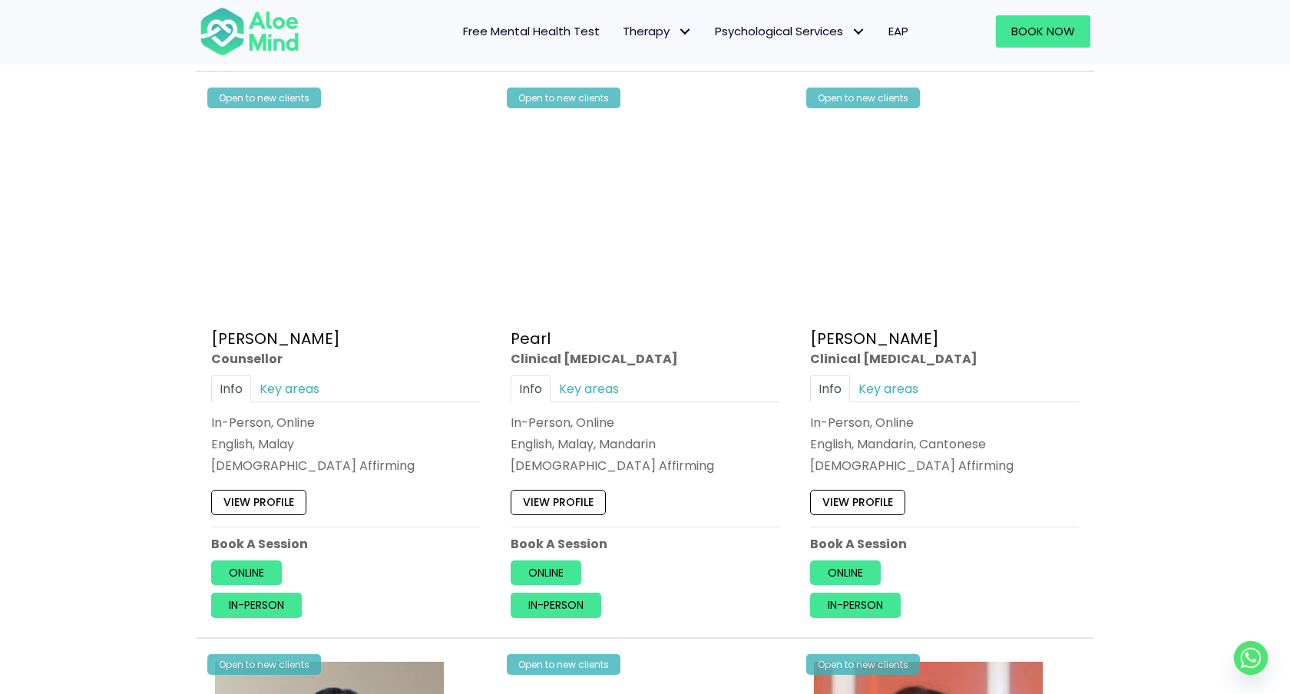
scroll to position [3111, 0]
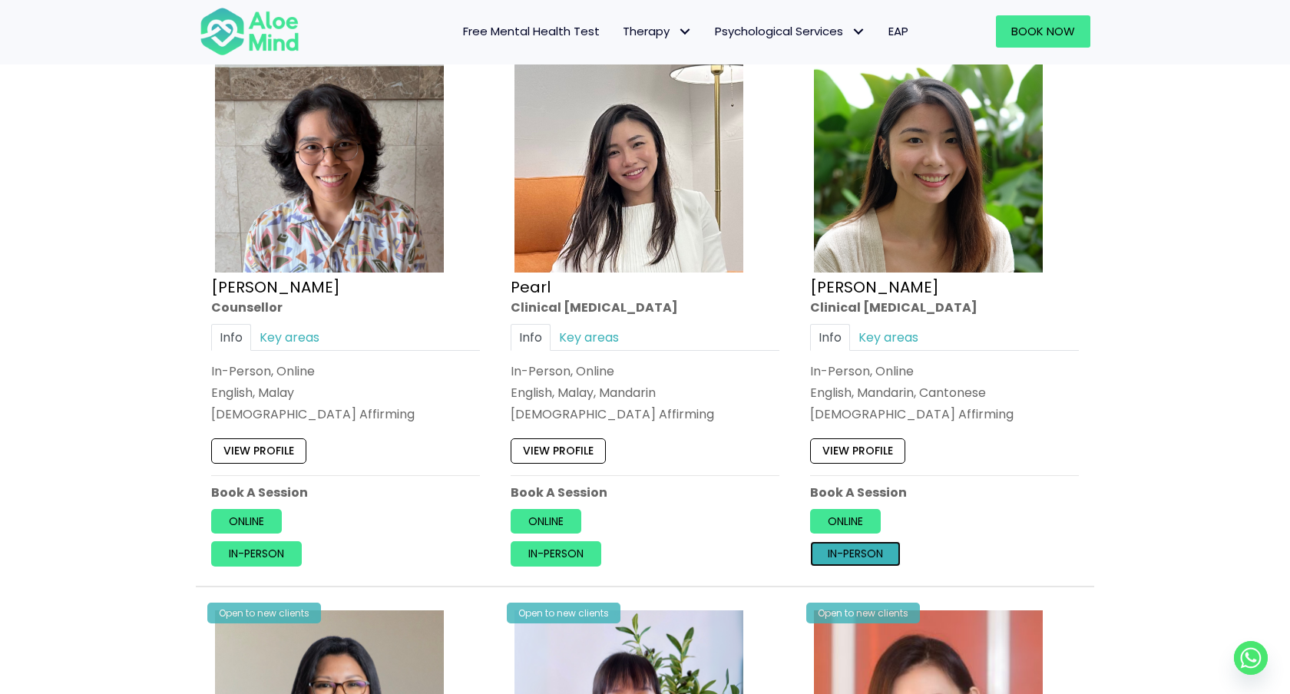
click at [866, 564] on link "In-person" at bounding box center [855, 553] width 91 height 25
click at [1228, 410] on div "Book a session Search Therapy with Licensed Professionals Discover professional…" at bounding box center [645, 521] width 1290 height 7095
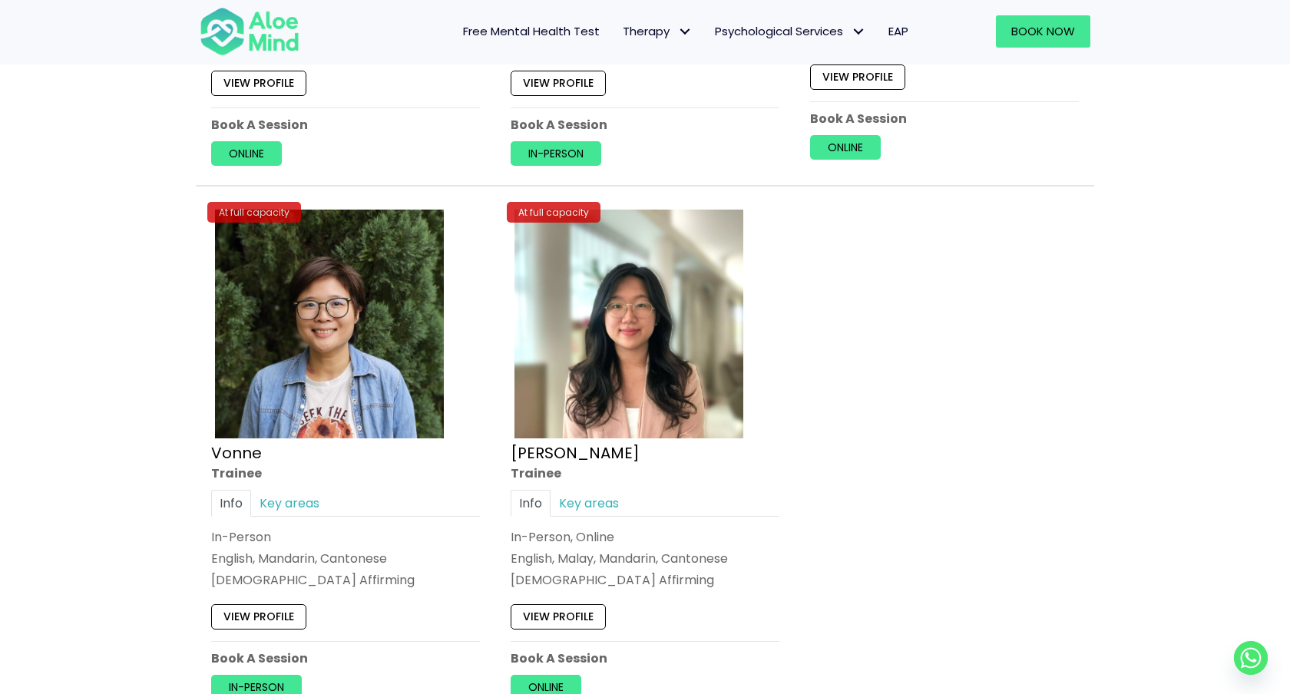
scroll to position [6439, 0]
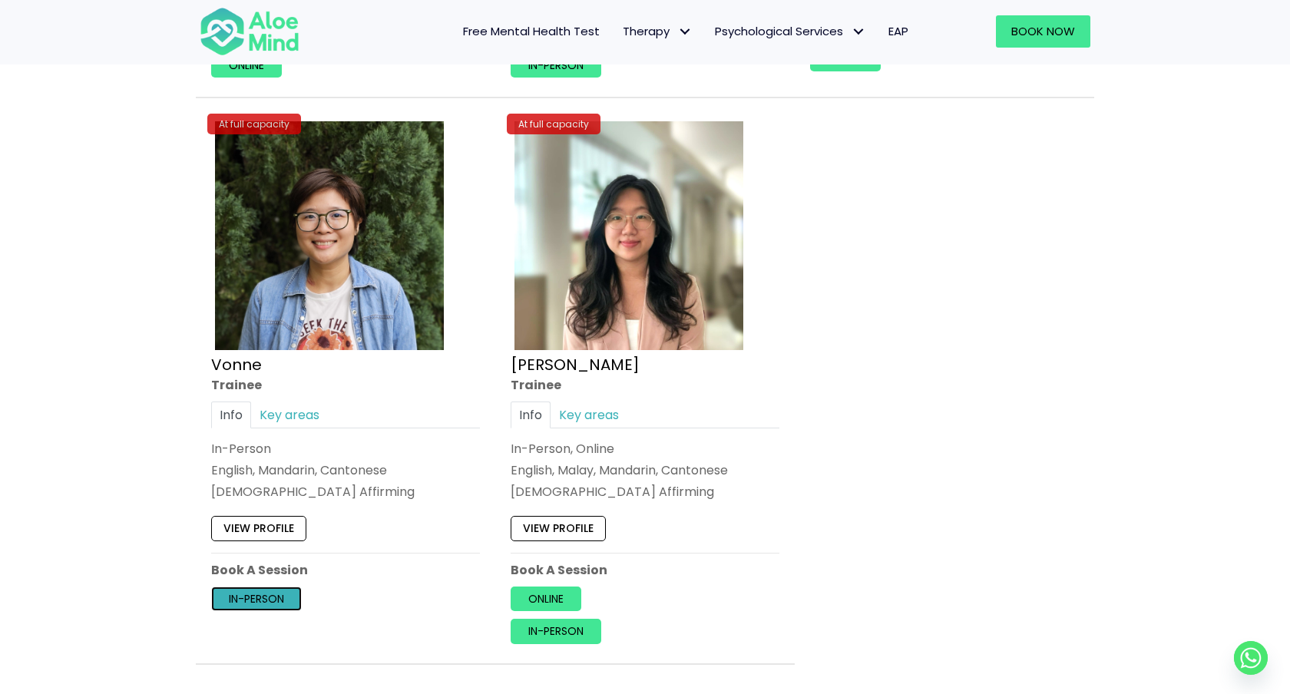
click at [283, 600] on link "In-person" at bounding box center [256, 599] width 91 height 25
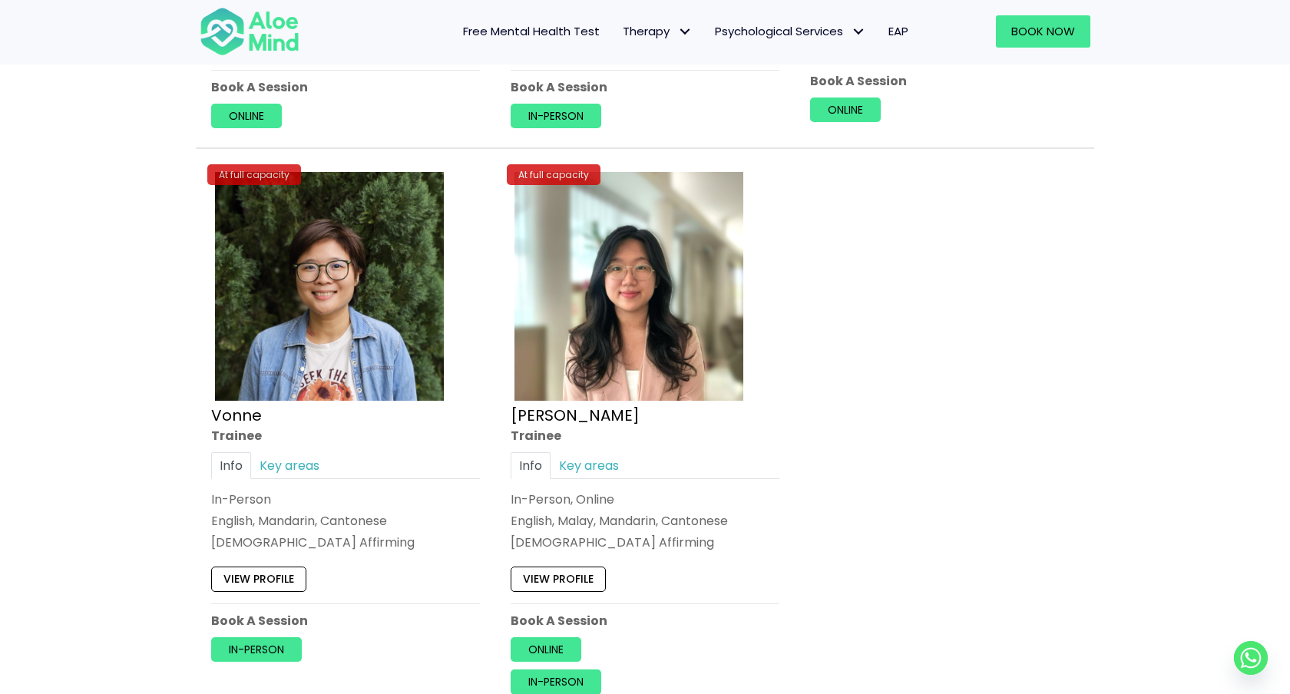
scroll to position [6442, 0]
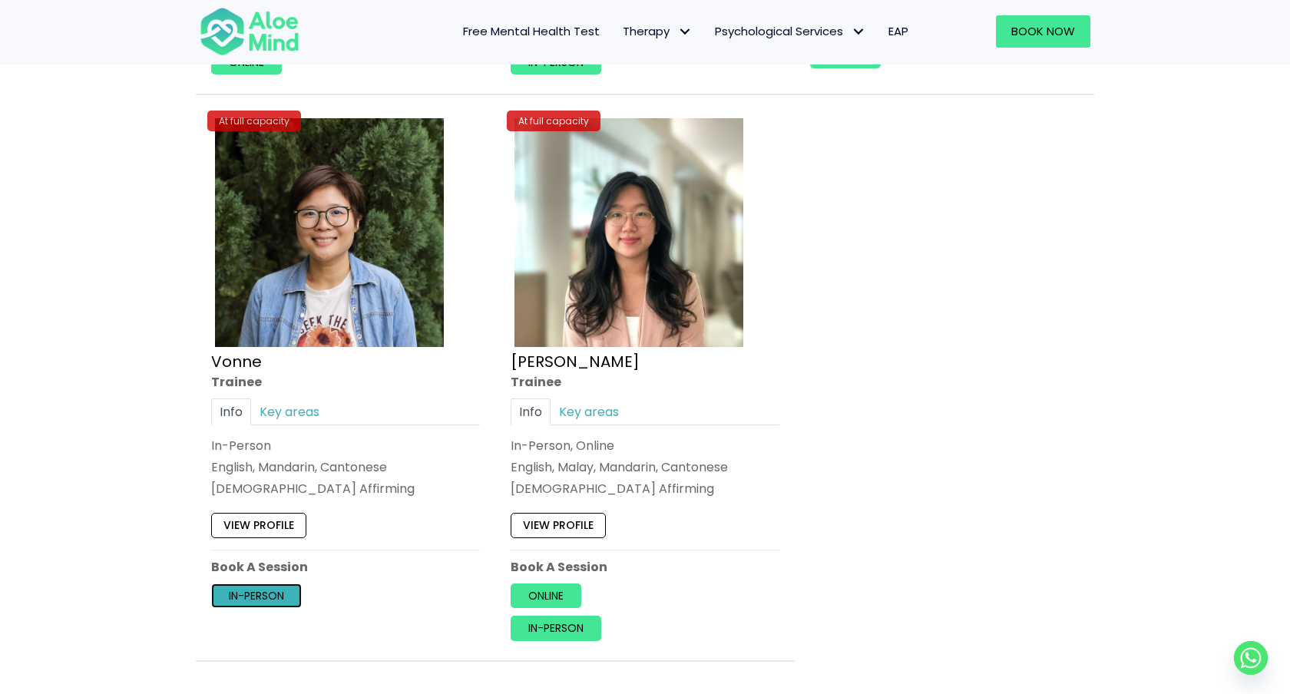
click at [249, 607] on link "In-person" at bounding box center [256, 596] width 91 height 25
click at [551, 625] on link "In-person" at bounding box center [556, 629] width 91 height 25
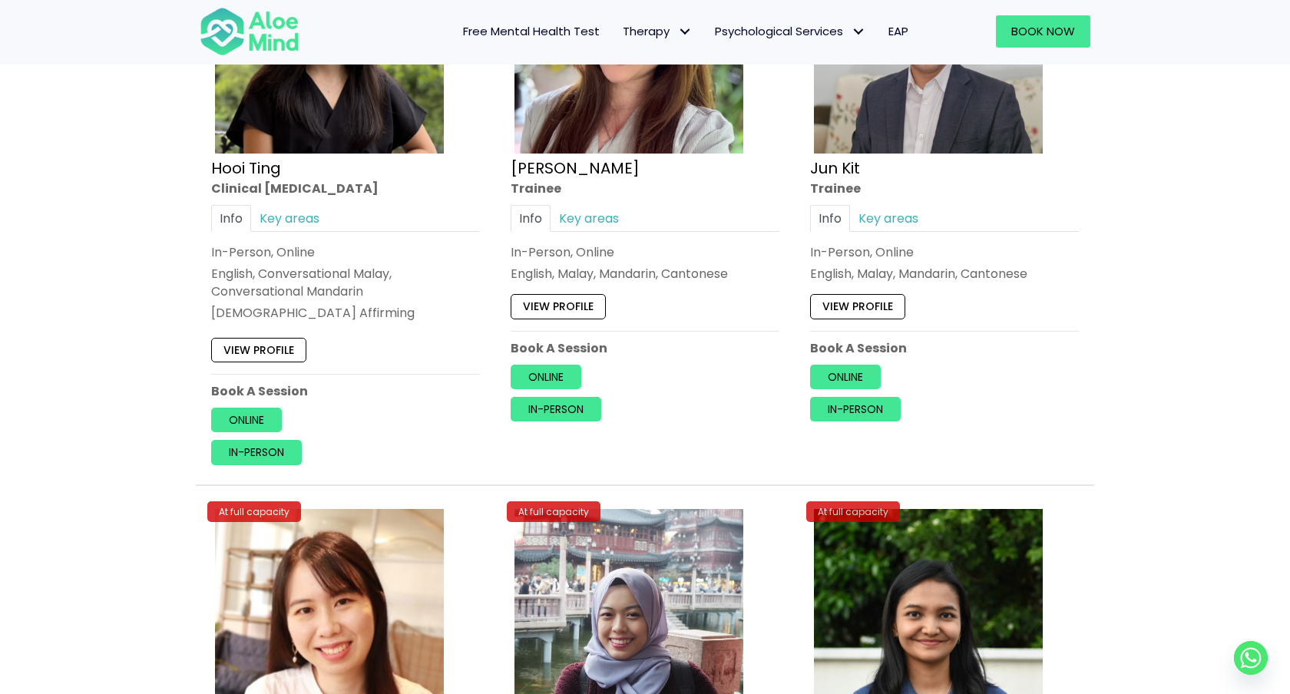
scroll to position [5389, 0]
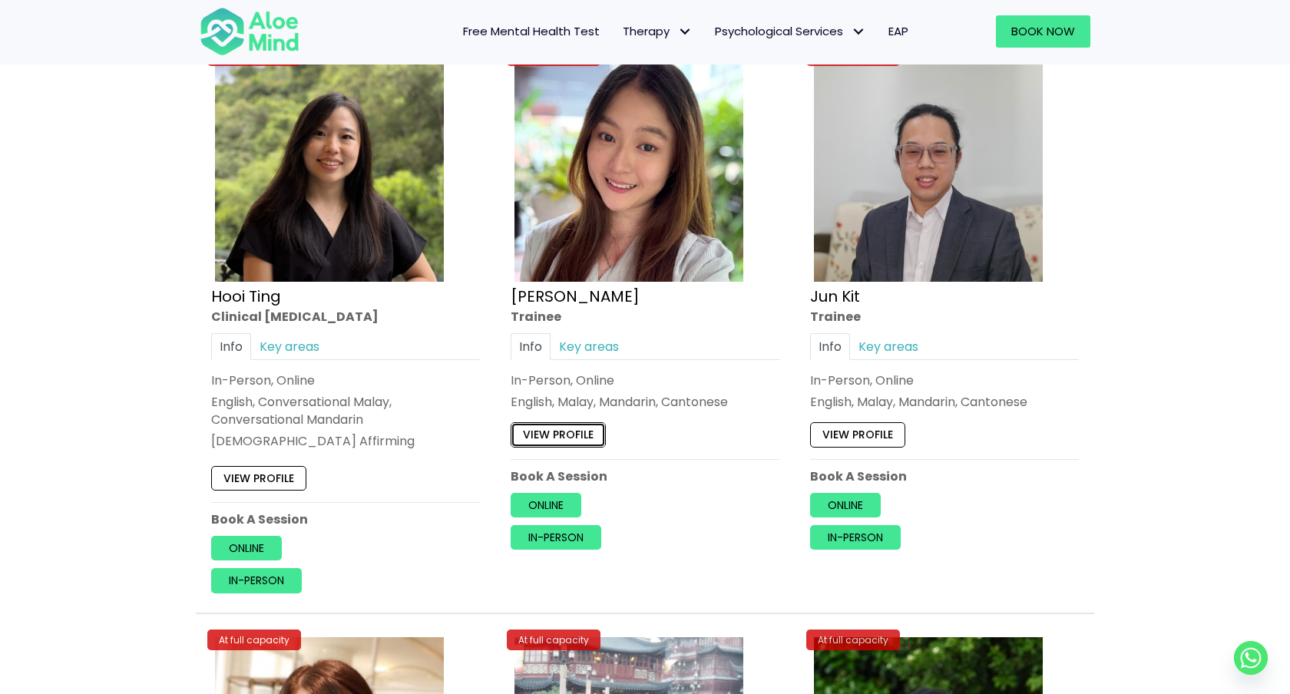
click at [589, 433] on link "View profile" at bounding box center [558, 435] width 95 height 25
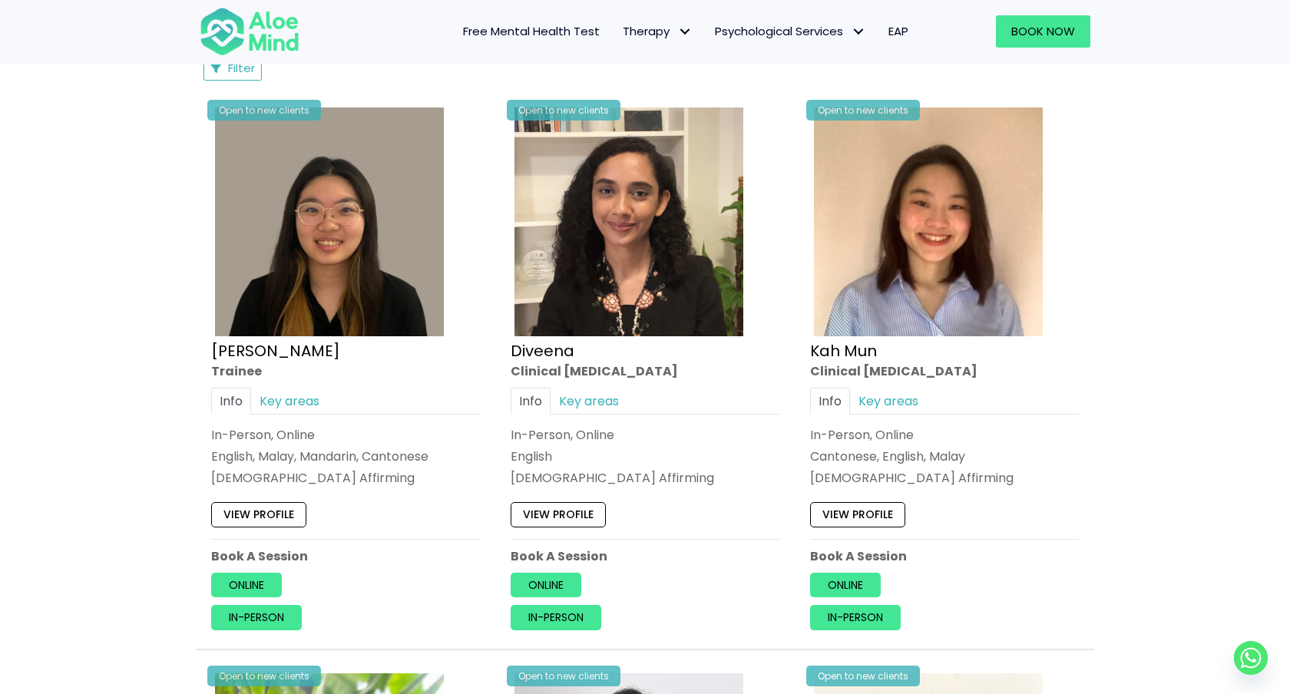
scroll to position [808, 0]
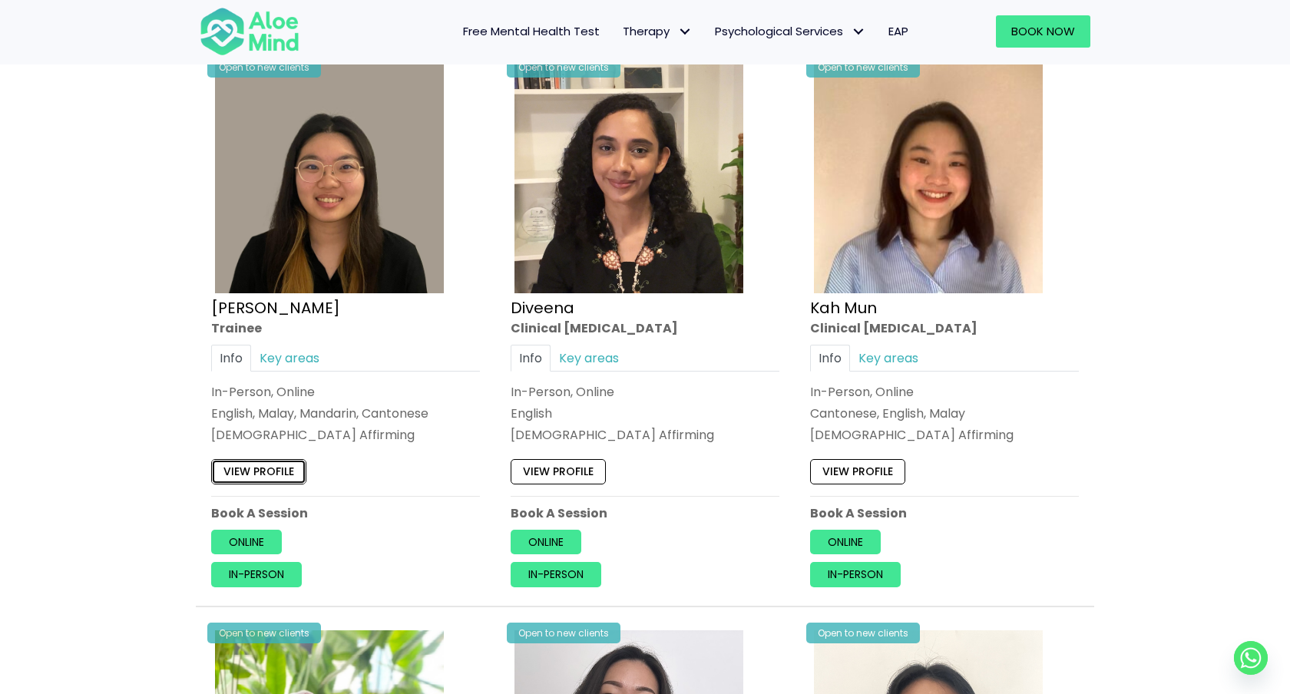
click at [265, 466] on link "View profile" at bounding box center [258, 471] width 95 height 25
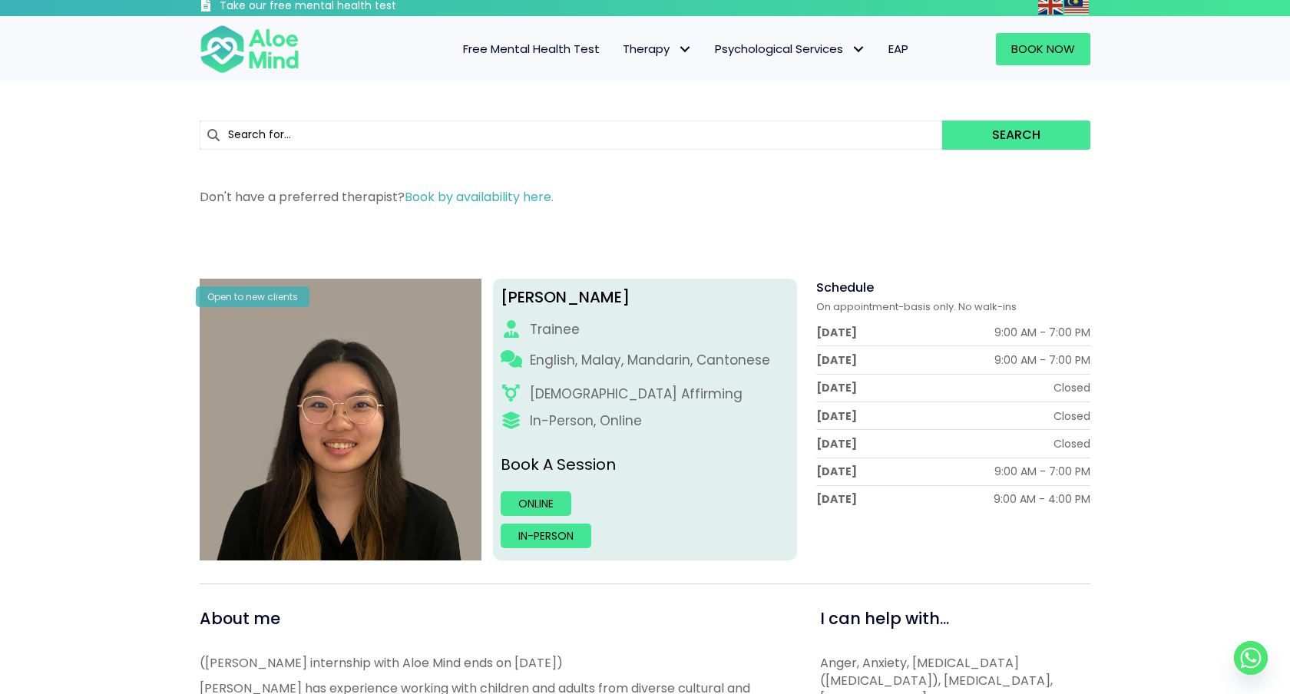
scroll to position [7, 0]
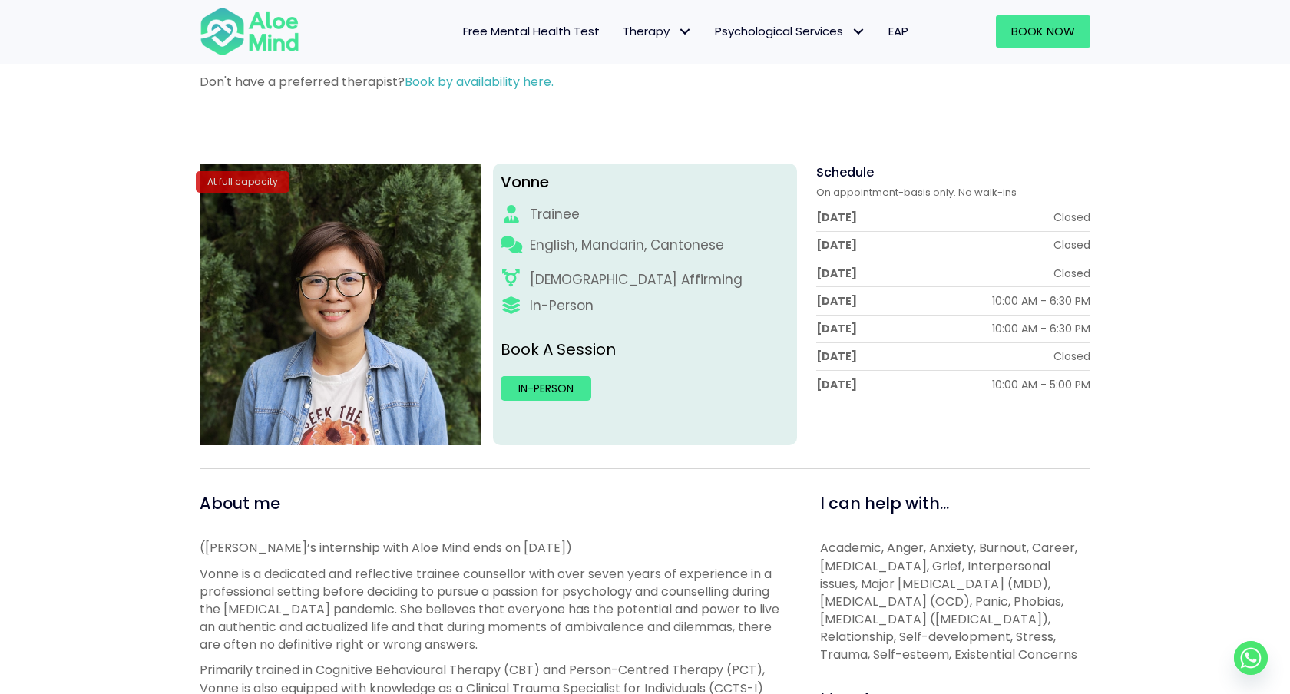
scroll to position [123, 0]
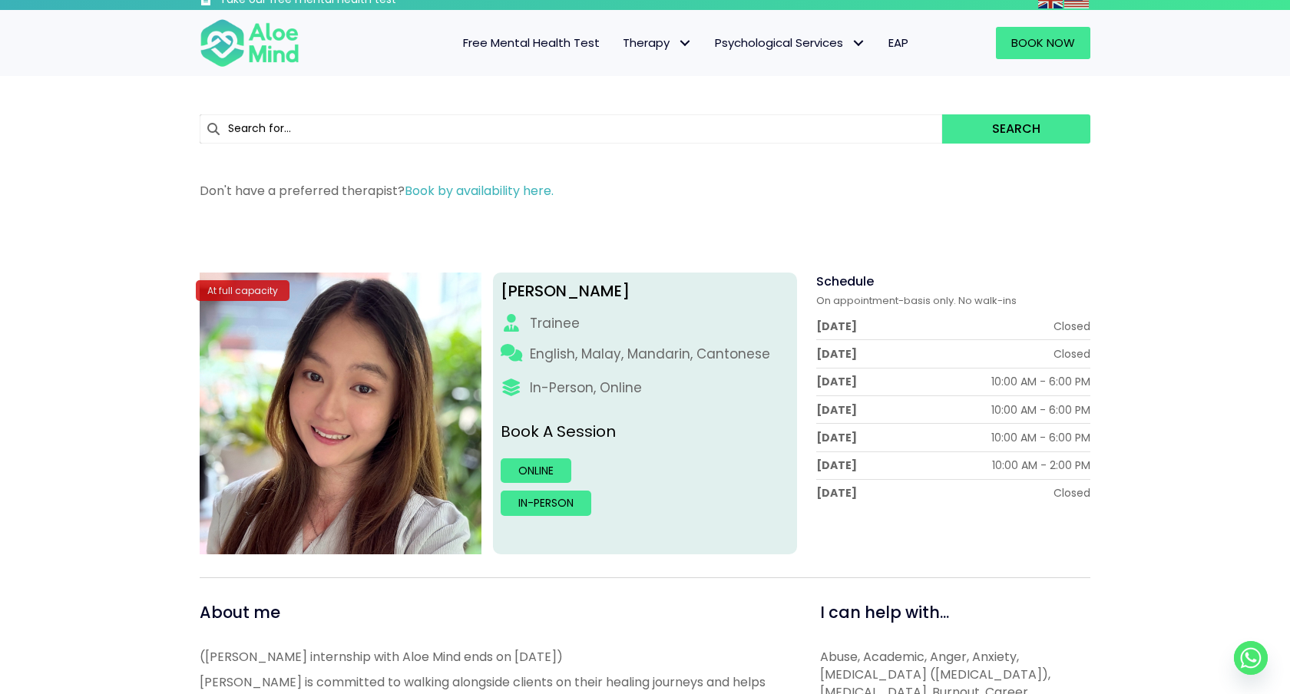
scroll to position [11, 0]
